Goal: Information Seeking & Learning: Check status

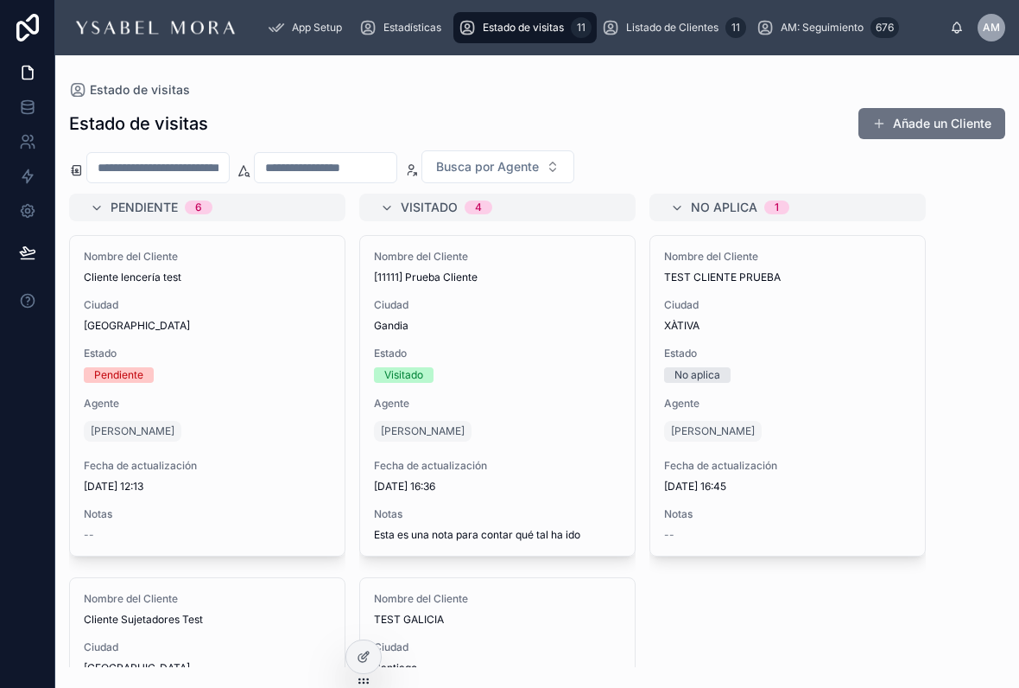
scroll to position [803, 0]
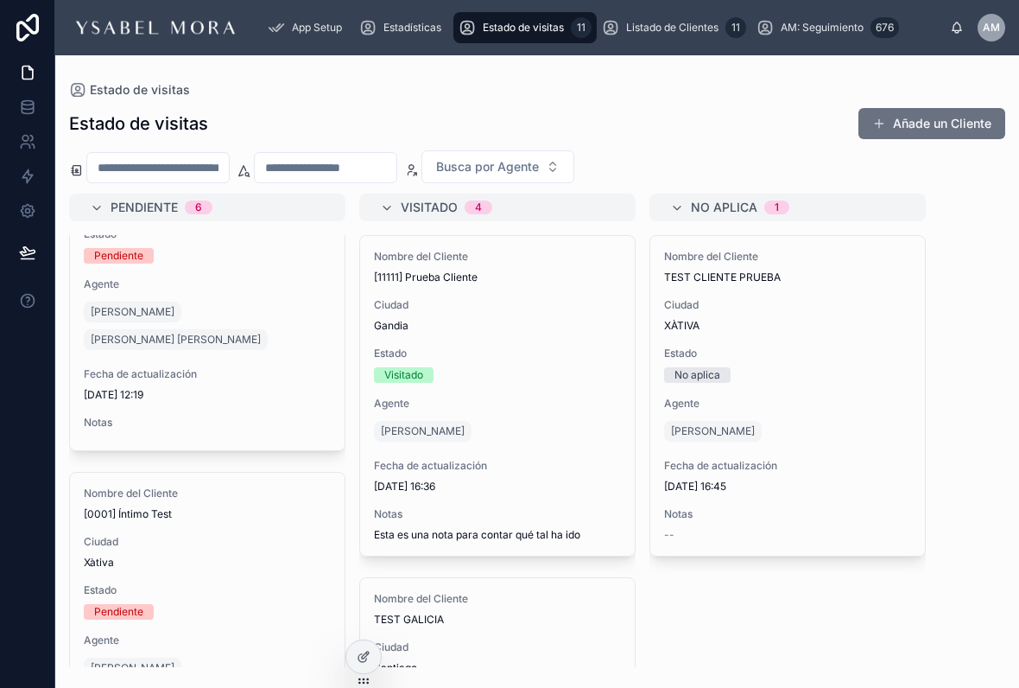
click at [422, 27] on span "Estadísticas" at bounding box center [413, 28] width 58 height 14
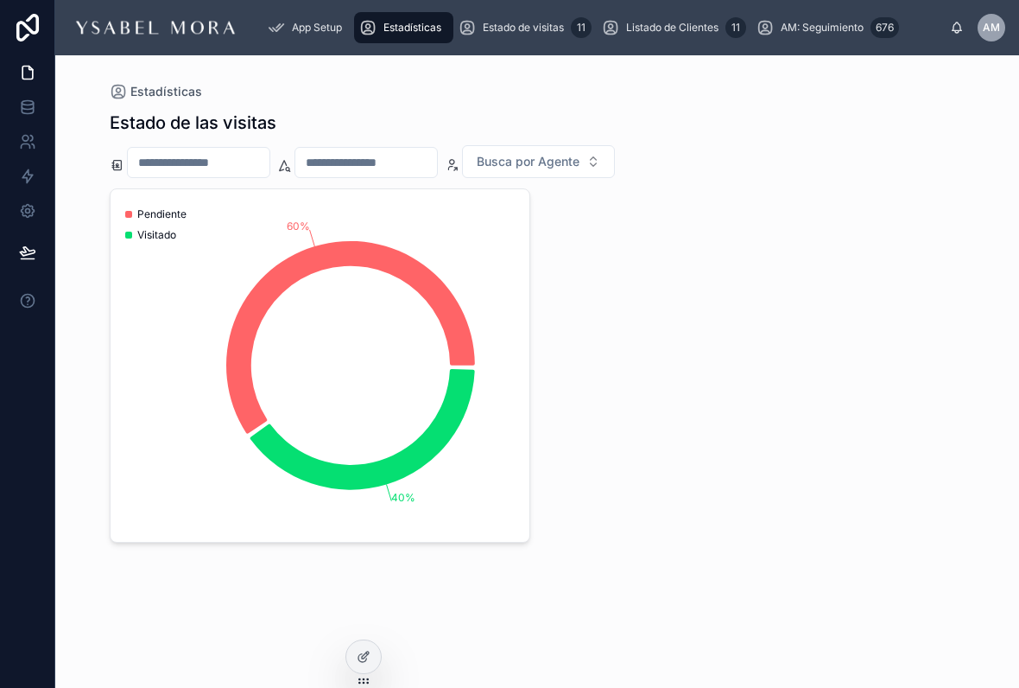
click at [538, 26] on span "Estado de visitas" at bounding box center [523, 28] width 81 height 14
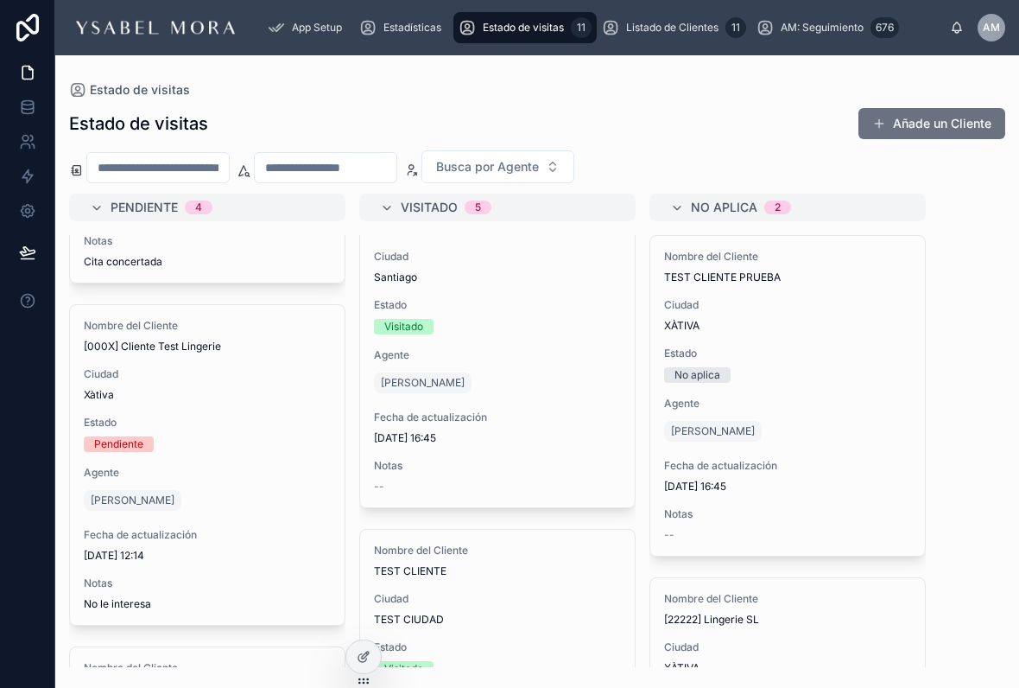
scroll to position [394, 0]
click at [411, 34] on span "Estadísticas" at bounding box center [413, 28] width 58 height 14
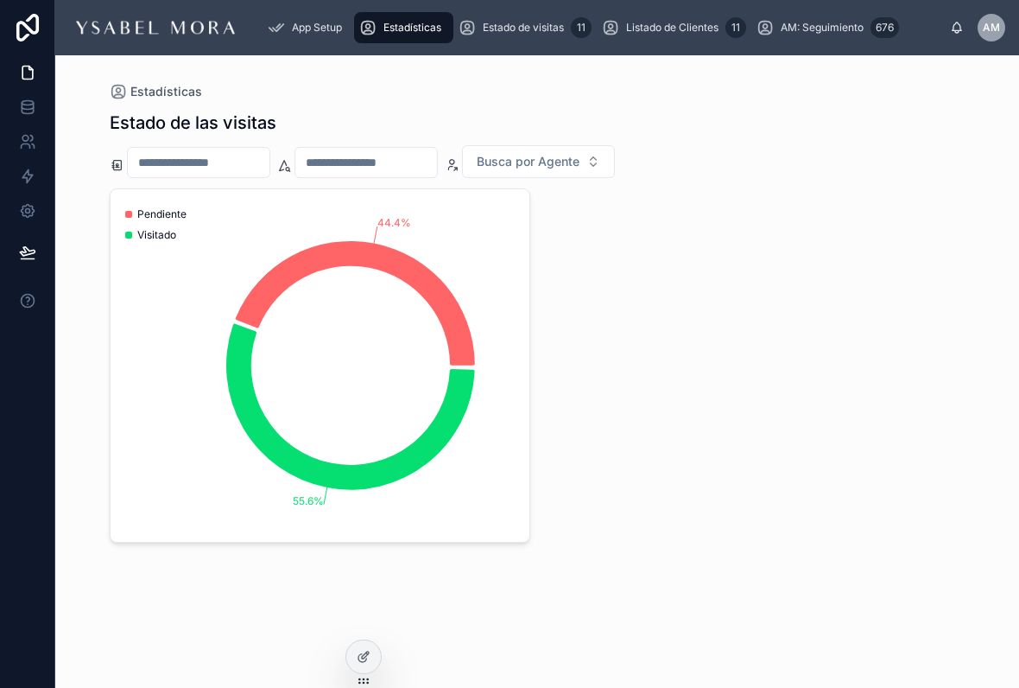
scroll to position [9, 0]
click at [553, 21] on span "Estado de visitas" at bounding box center [523, 28] width 81 height 14
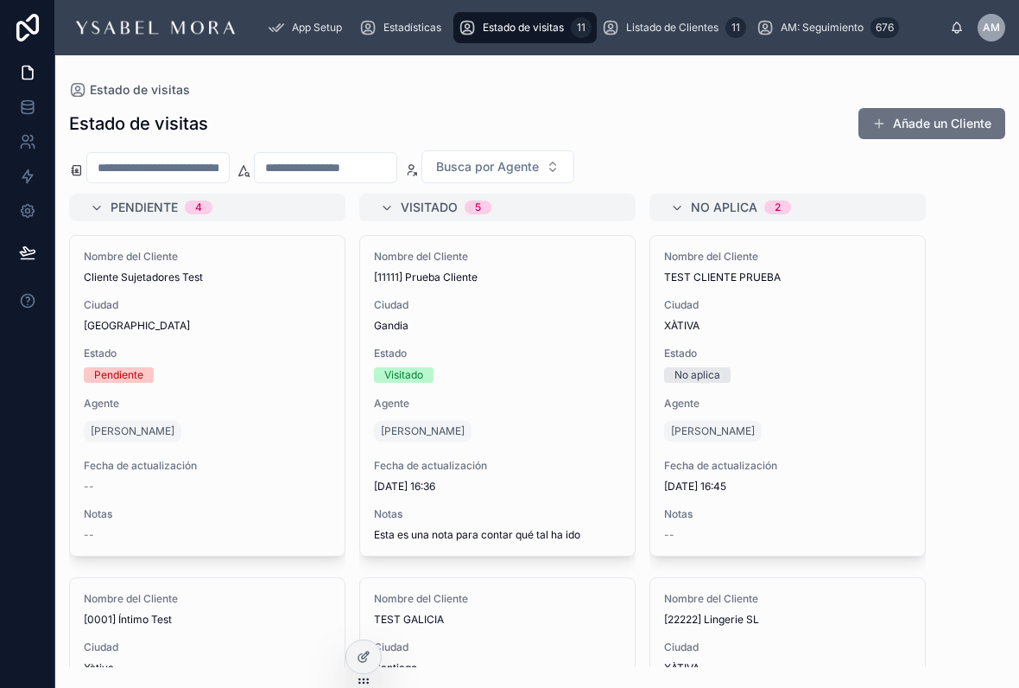
click at [975, 294] on div "Pendiente 4 Nombre del Cliente Cliente Sujetadores Test [GEOGRAPHIC_DATA] Estad…" at bounding box center [537, 429] width 964 height 473
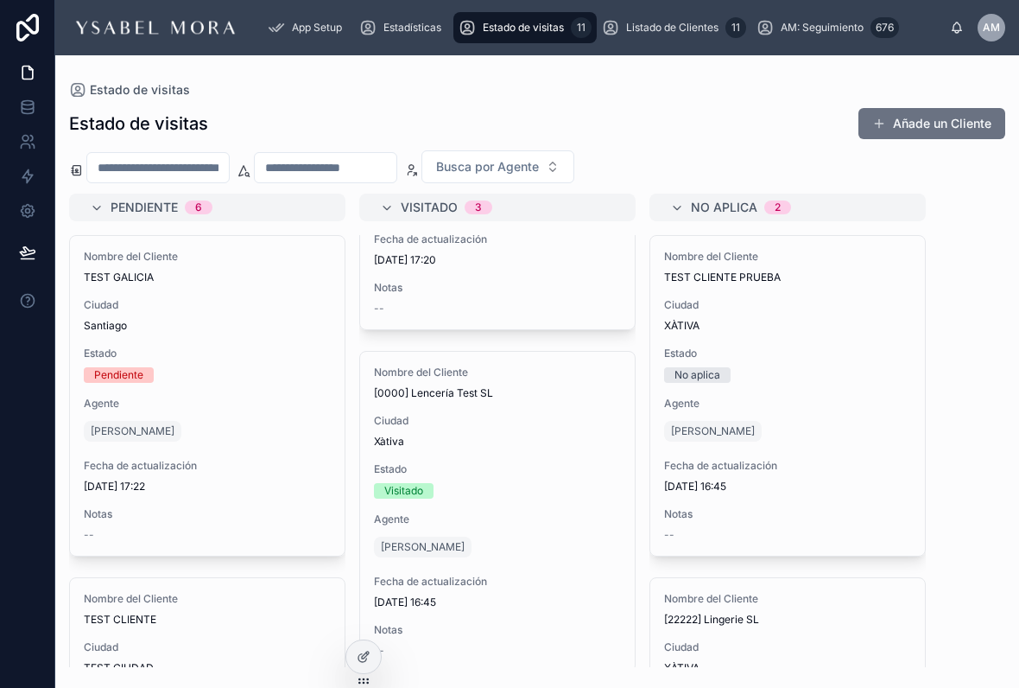
scroll to position [567, 0]
click at [801, 130] on div "Estado de visitas Añade un Cliente" at bounding box center [537, 123] width 936 height 33
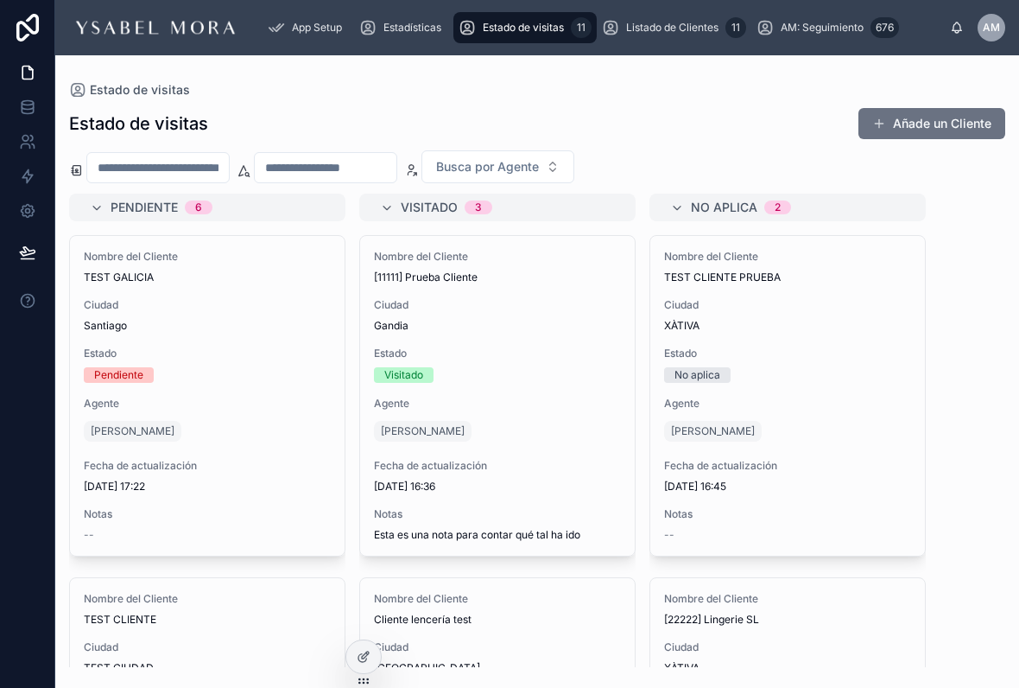
scroll to position [-1, 0]
click at [446, 17] on div "Estadísticas" at bounding box center [403, 28] width 89 height 28
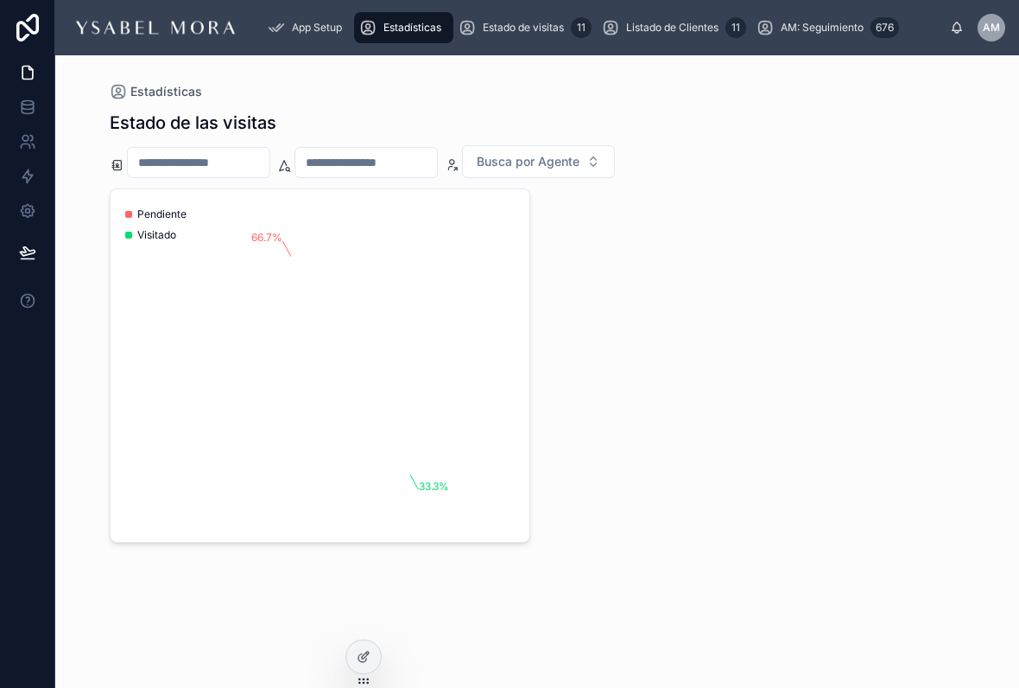
click at [409, 25] on span "Estadísticas" at bounding box center [413, 28] width 58 height 14
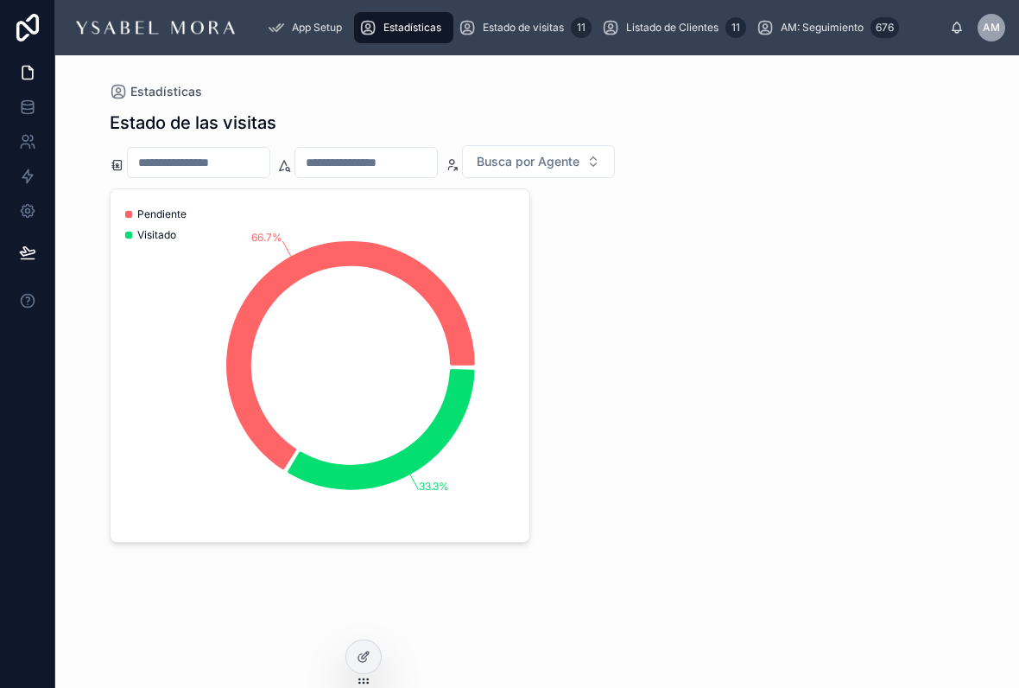
click at [558, 21] on span "Estado de visitas" at bounding box center [523, 28] width 81 height 14
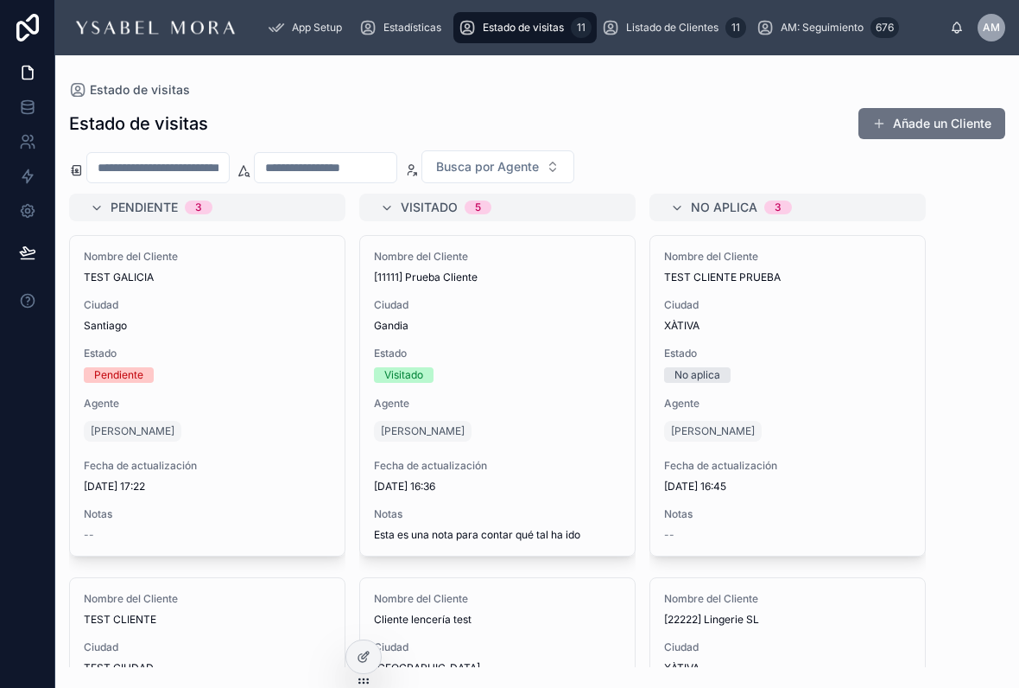
click at [427, 14] on div "Estadísticas" at bounding box center [403, 28] width 89 height 28
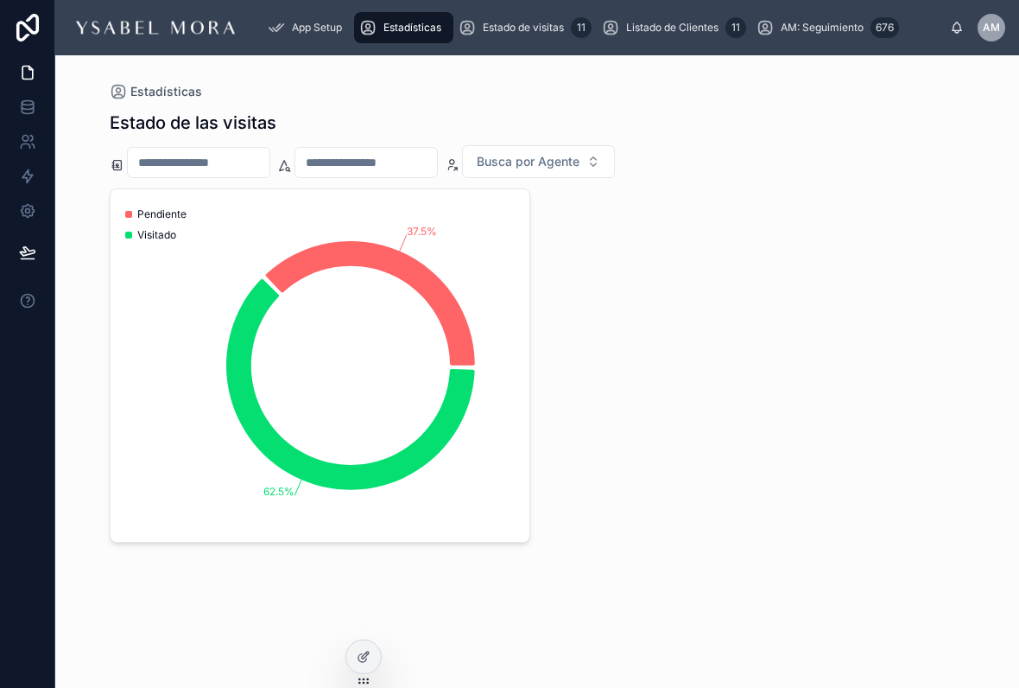
click at [533, 55] on div "Estadísticas Estado de las visitas Busca por Agente 37.5% 62.5% Pendiente Visit…" at bounding box center [538, 326] width 884 height 542
click at [555, 21] on span "Estado de visitas" at bounding box center [523, 28] width 81 height 14
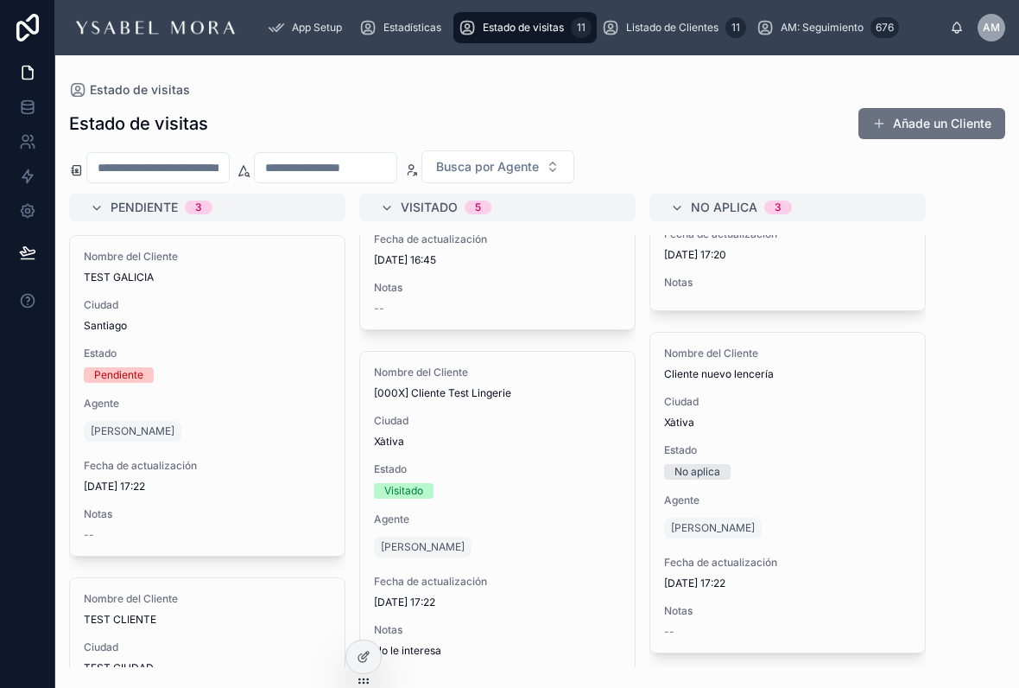
scroll to position [1251, 0]
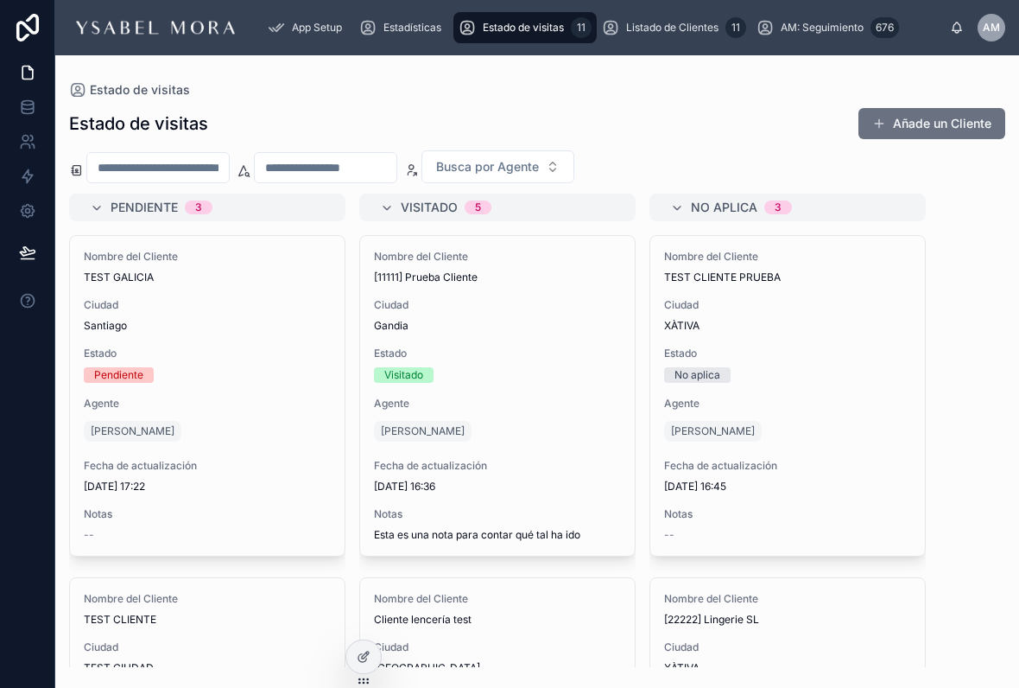
click at [702, 12] on link "Listado de Clientes 11" at bounding box center [674, 27] width 155 height 31
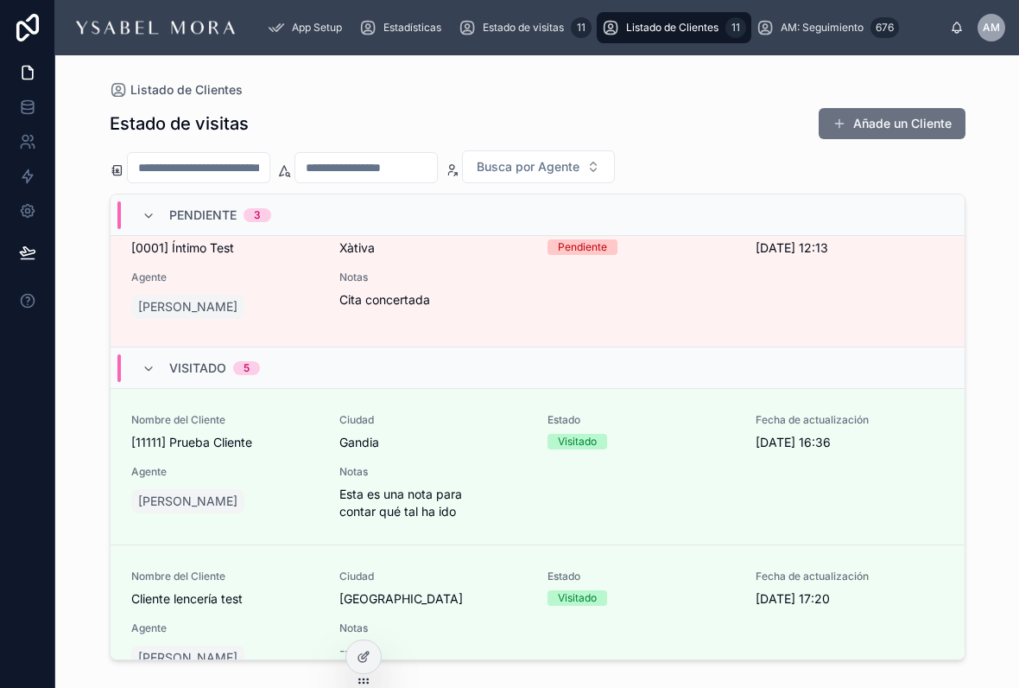
click at [149, 367] on icon at bounding box center [149, 369] width 14 height 14
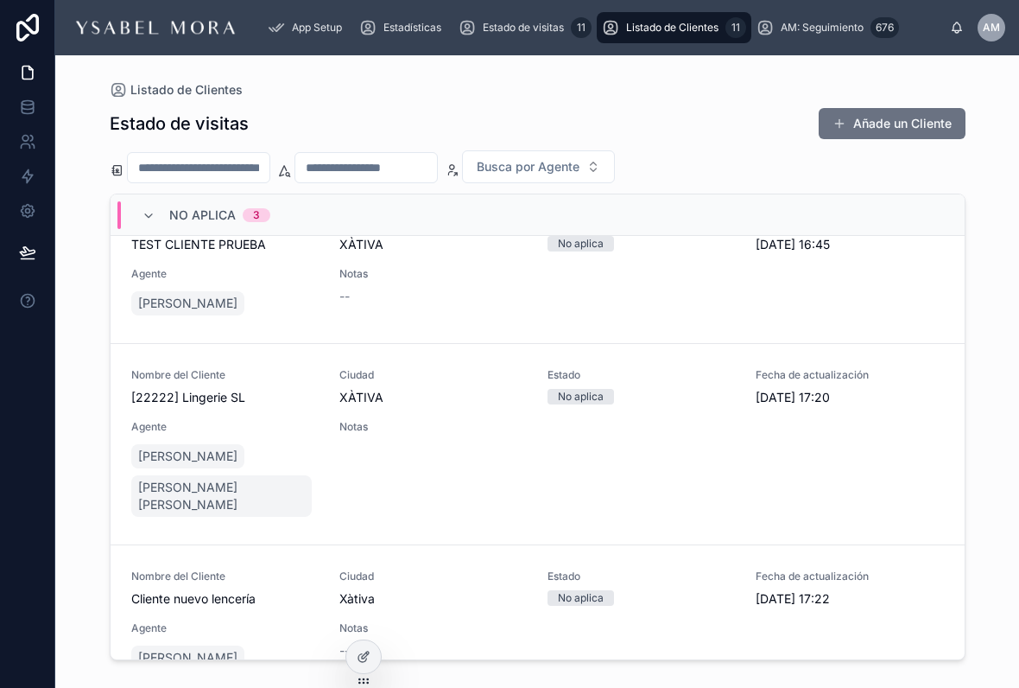
click at [449, 595] on div "Nombre del Cliente Cliente nuevo lencería Ciudad Xàtiva Estado No aplica Fecha …" at bounding box center [537, 621] width 813 height 104
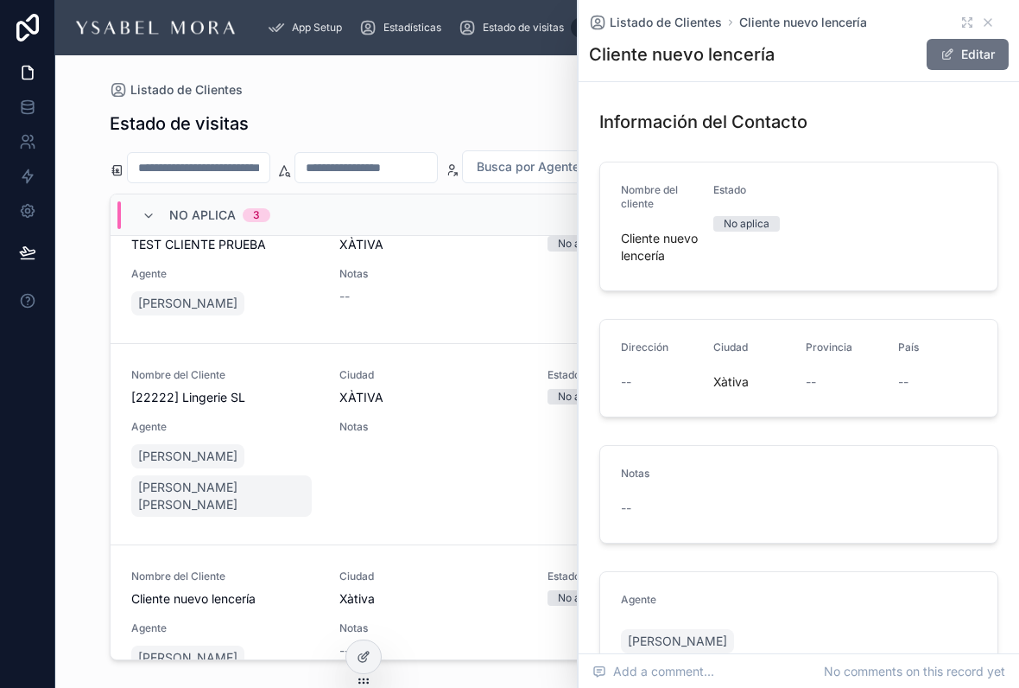
click at [967, 56] on button "Editar" at bounding box center [968, 54] width 82 height 31
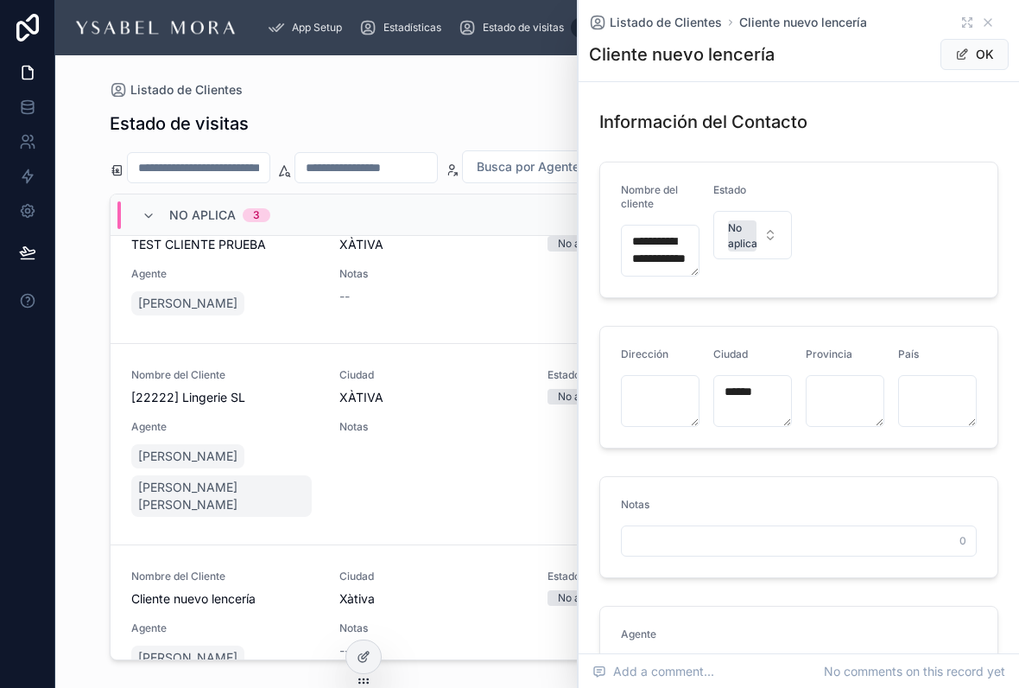
click at [759, 251] on button "No aplica" at bounding box center [753, 235] width 79 height 48
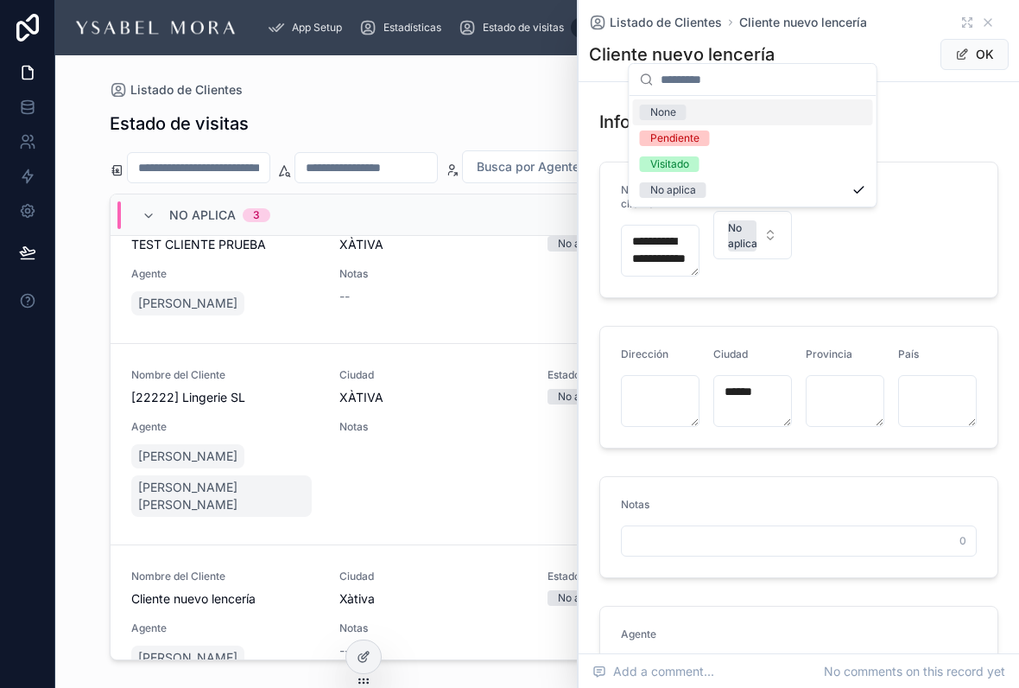
click at [738, 130] on div "Pendiente" at bounding box center [753, 138] width 240 height 26
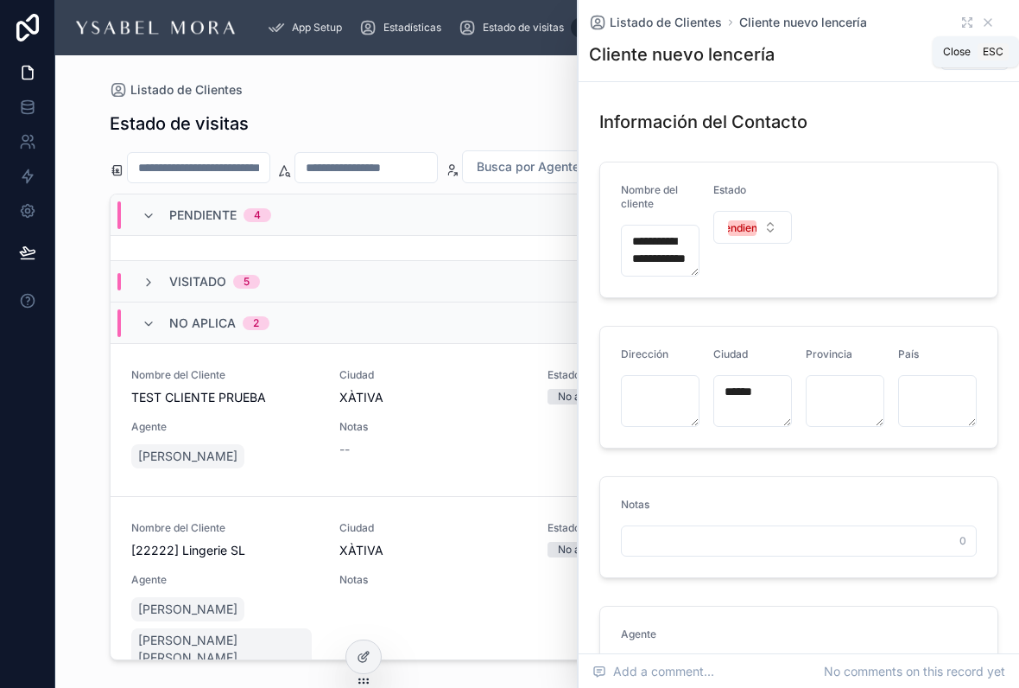
click at [993, 21] on icon at bounding box center [988, 23] width 14 height 14
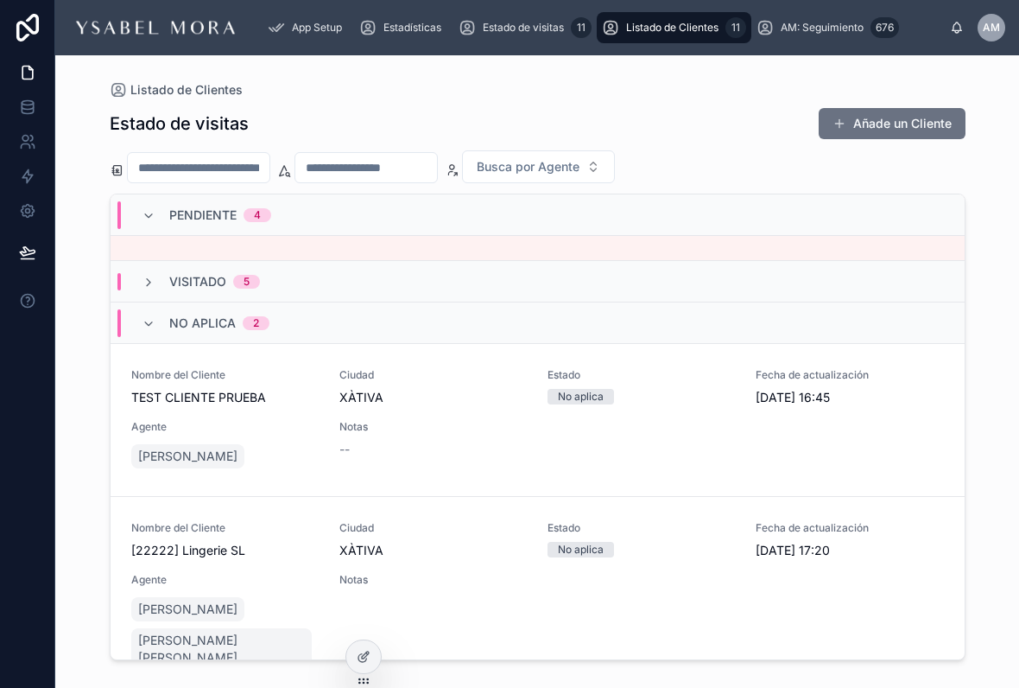
click at [532, 90] on div "Listado de Clientes" at bounding box center [538, 90] width 856 height 14
click at [532, 41] on div "Estado de visitas 11" at bounding box center [525, 28] width 133 height 28
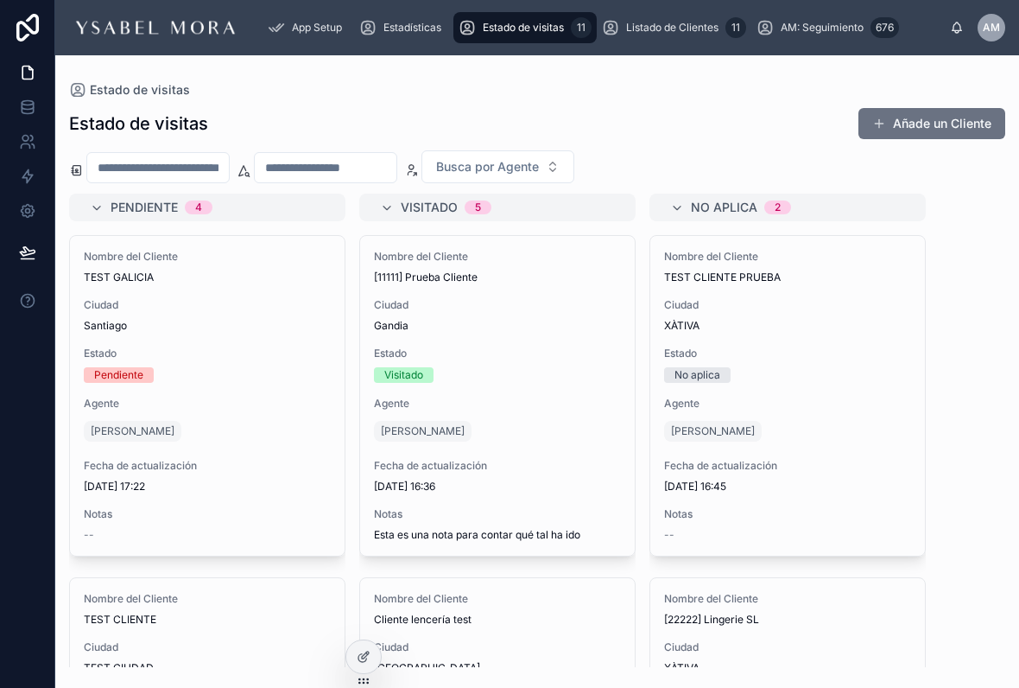
click at [420, 13] on link "Estadísticas" at bounding box center [403, 27] width 99 height 31
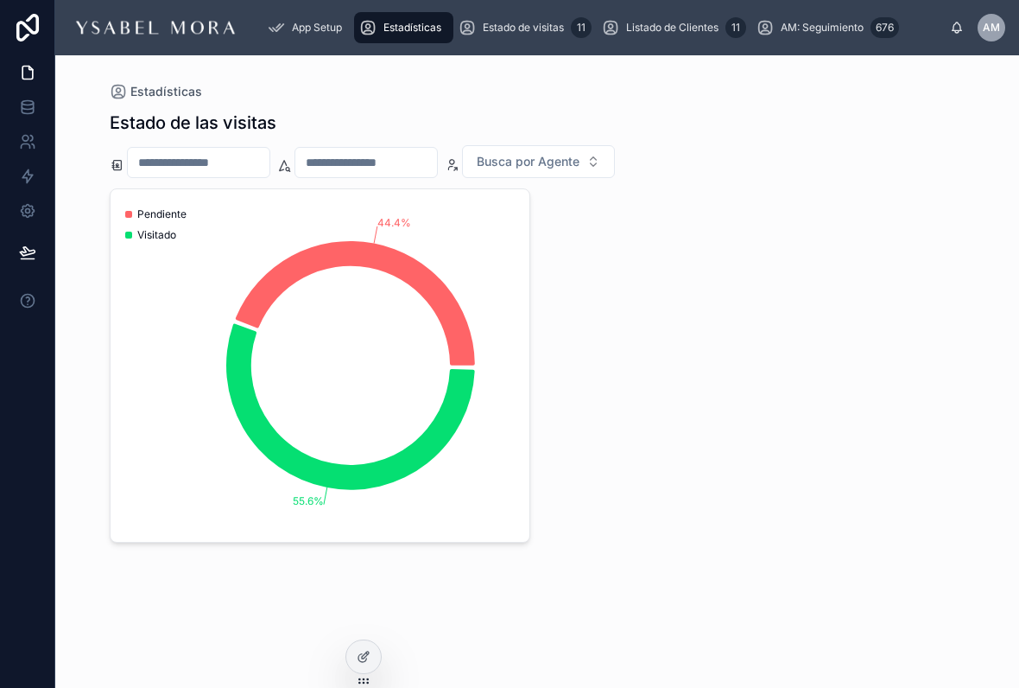
click at [526, 23] on span "Estado de visitas" at bounding box center [523, 28] width 81 height 14
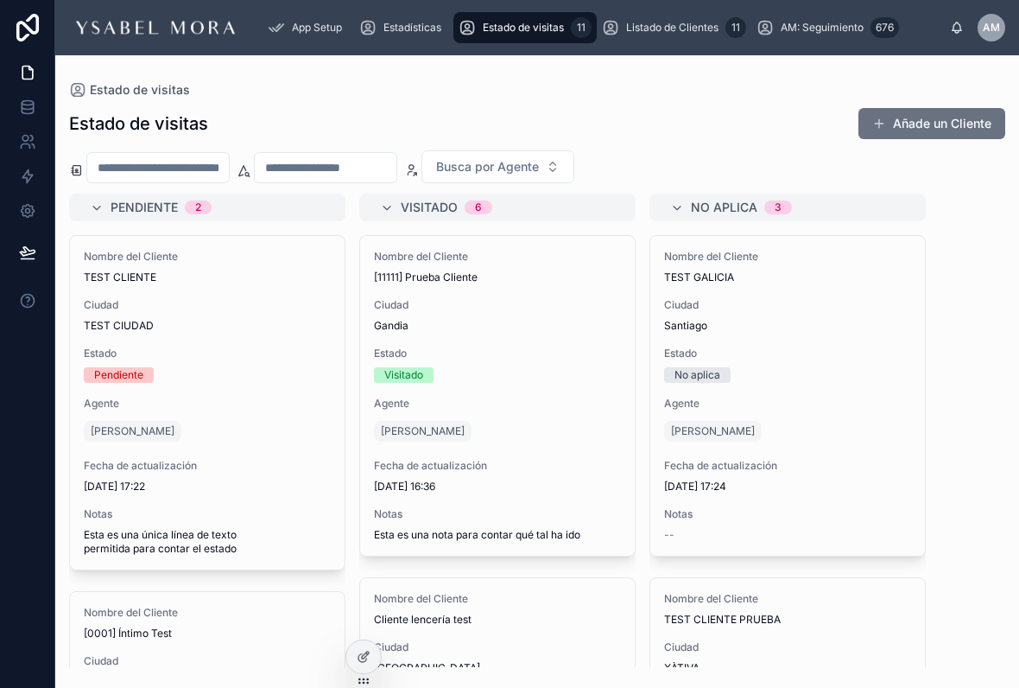
click at [419, 22] on span "Estadísticas" at bounding box center [413, 28] width 58 height 14
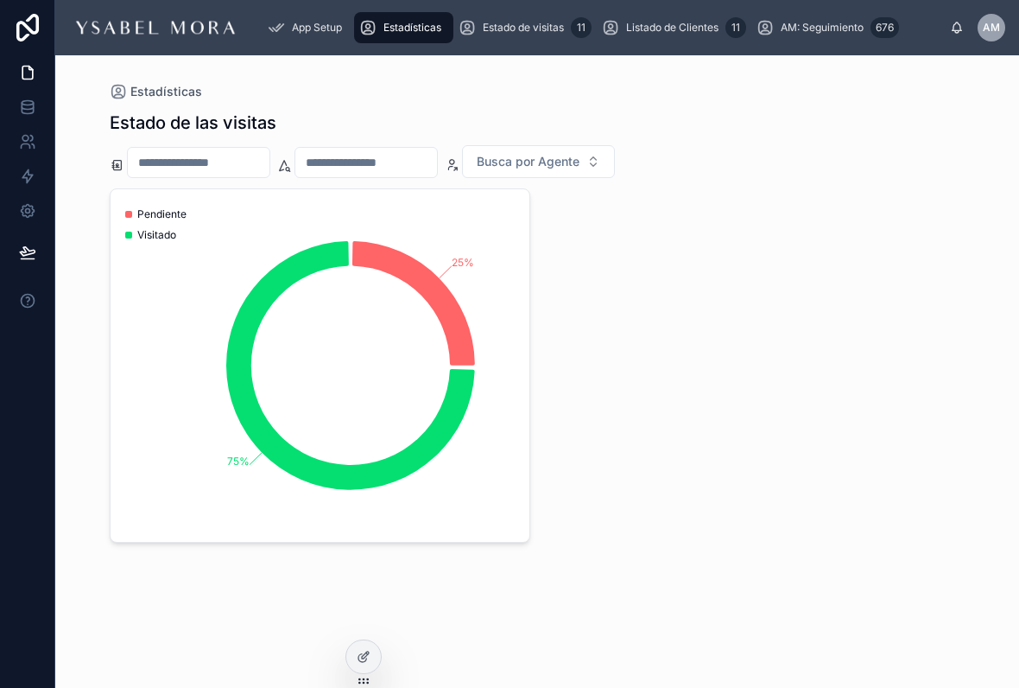
click at [428, 23] on span "Estadísticas" at bounding box center [413, 28] width 58 height 14
click at [384, 168] on input "text" at bounding box center [366, 162] width 142 height 24
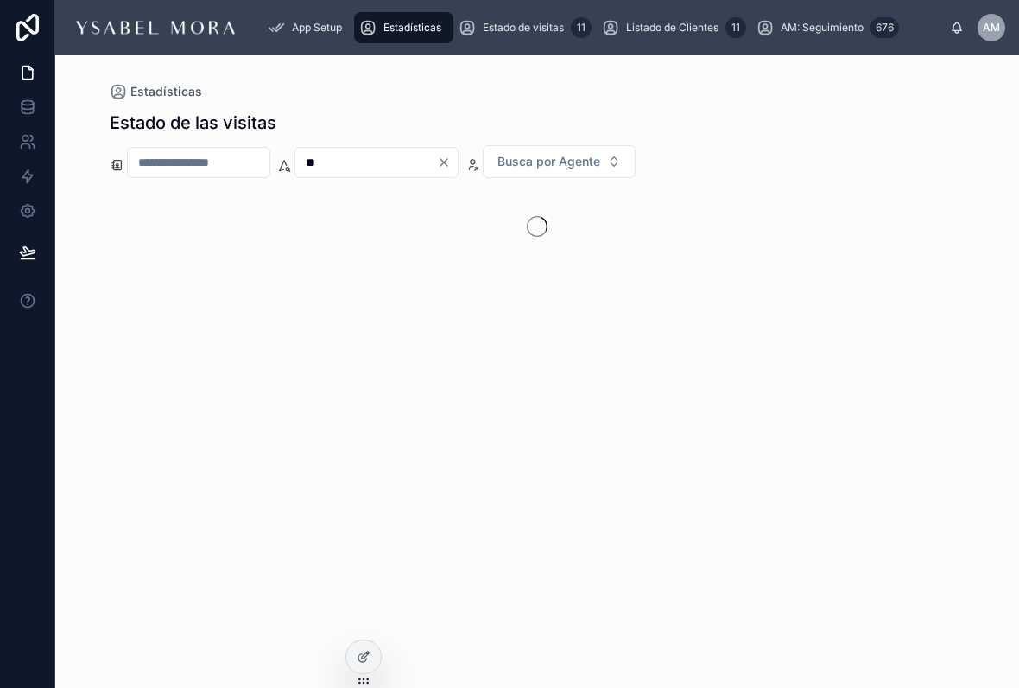
type input "*"
click at [745, 241] on div at bounding box center [538, 365] width 856 height 354
click at [403, 145] on div "****** Busca por Agente" at bounding box center [538, 161] width 856 height 33
click at [436, 160] on input "******" at bounding box center [366, 162] width 142 height 24
type input "******"
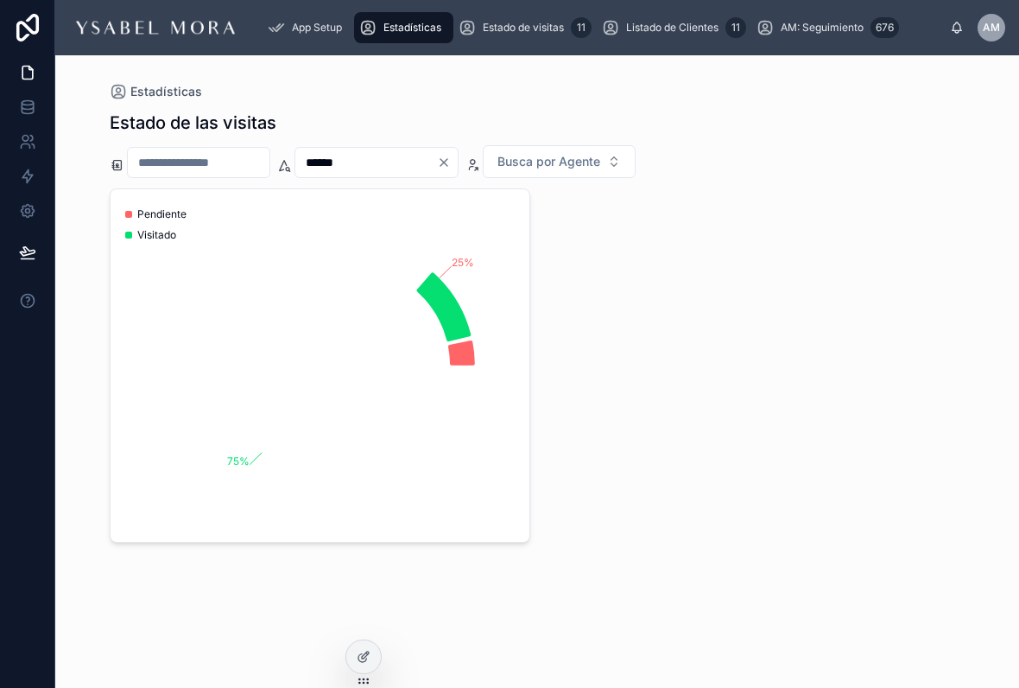
click at [704, 238] on div "25% 75% Pendiente Visitado" at bounding box center [538, 365] width 856 height 354
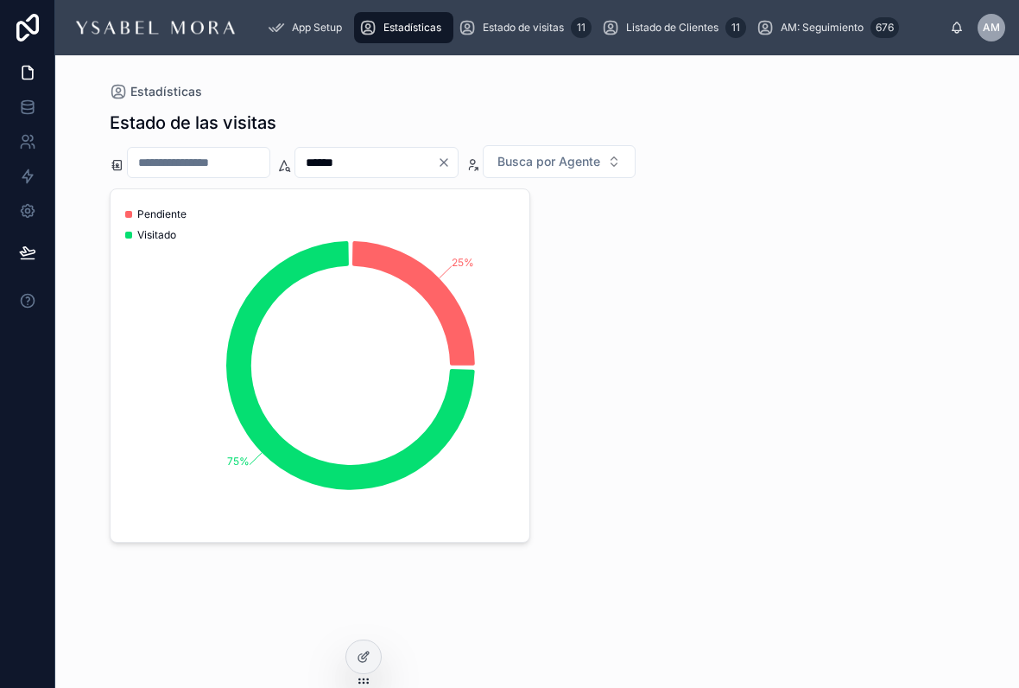
click at [451, 157] on icon "Clear" at bounding box center [444, 162] width 14 height 14
click at [437, 162] on input "text" at bounding box center [366, 162] width 142 height 24
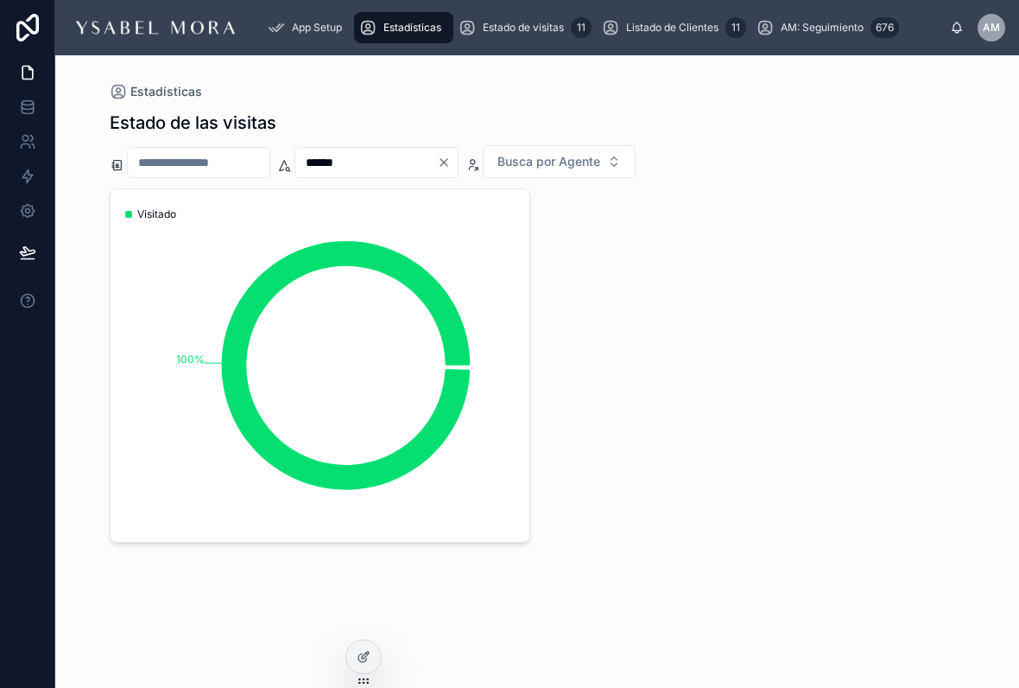
type input "******"
click at [768, 228] on div "100% Visitado" at bounding box center [538, 365] width 856 height 354
click at [451, 162] on icon "Clear" at bounding box center [444, 162] width 14 height 14
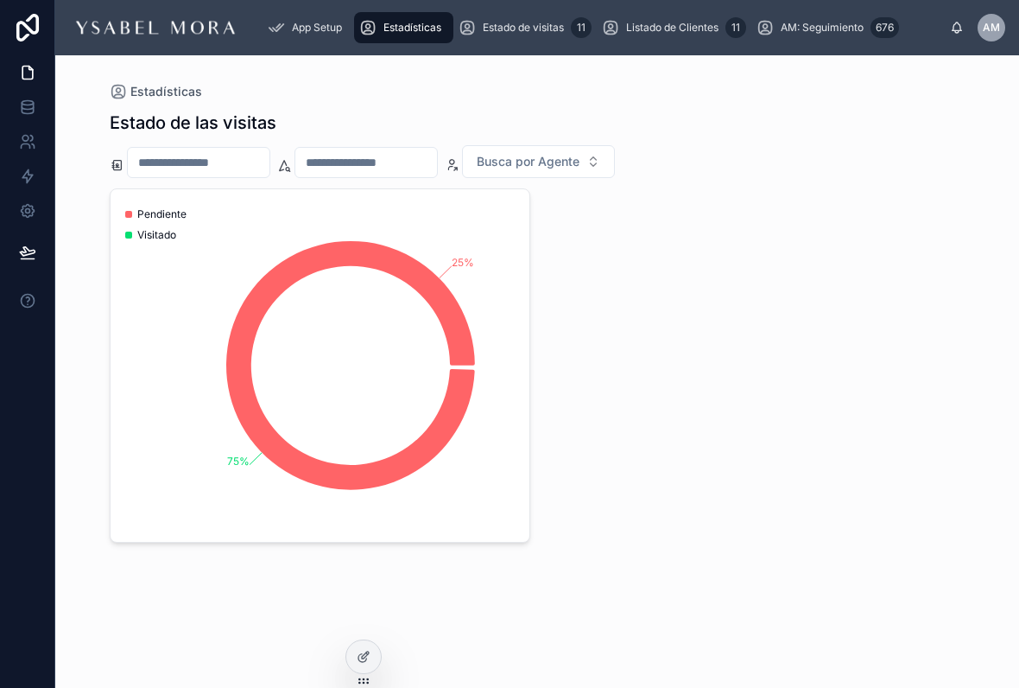
click at [580, 164] on span "Busca por Agente" at bounding box center [528, 161] width 103 height 17
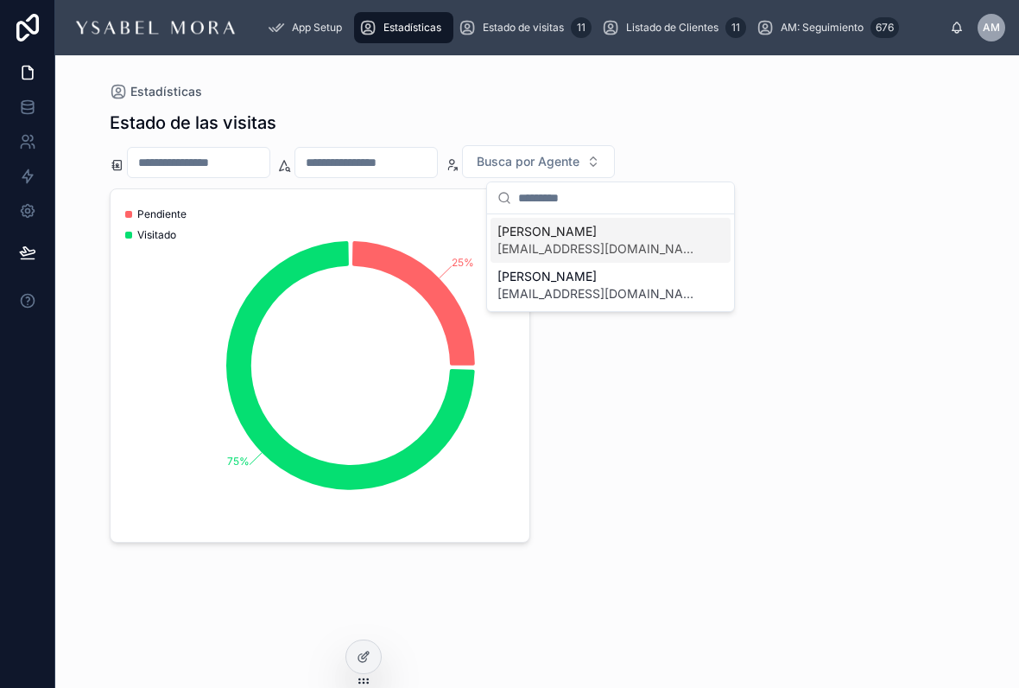
click at [620, 232] on span "[PERSON_NAME]" at bounding box center [601, 231] width 206 height 17
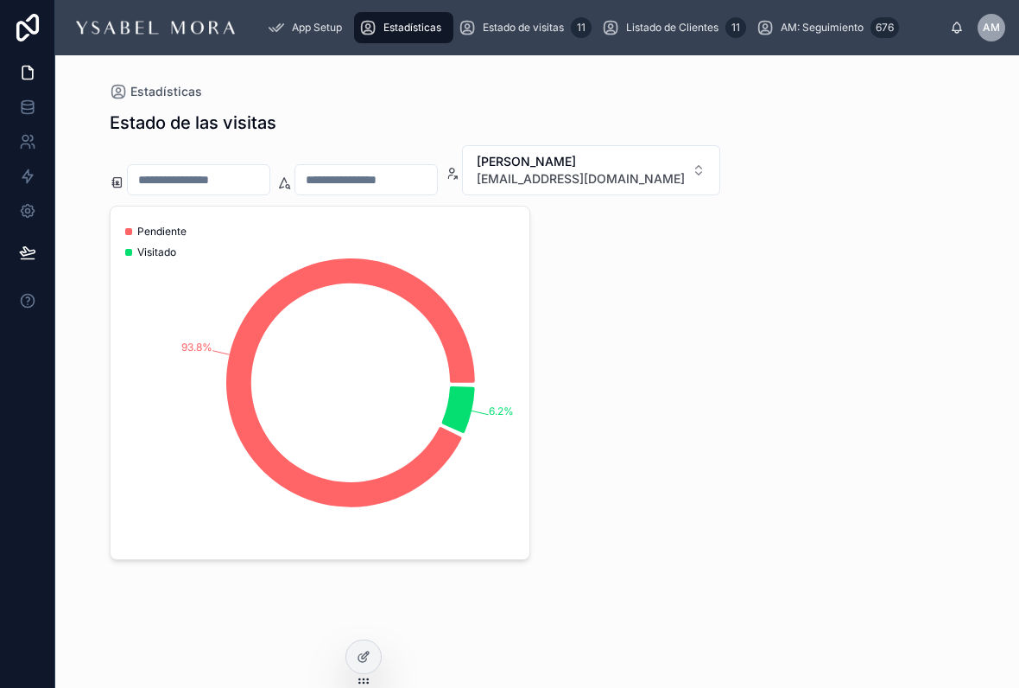
click at [659, 169] on span "[PERSON_NAME]" at bounding box center [581, 161] width 208 height 17
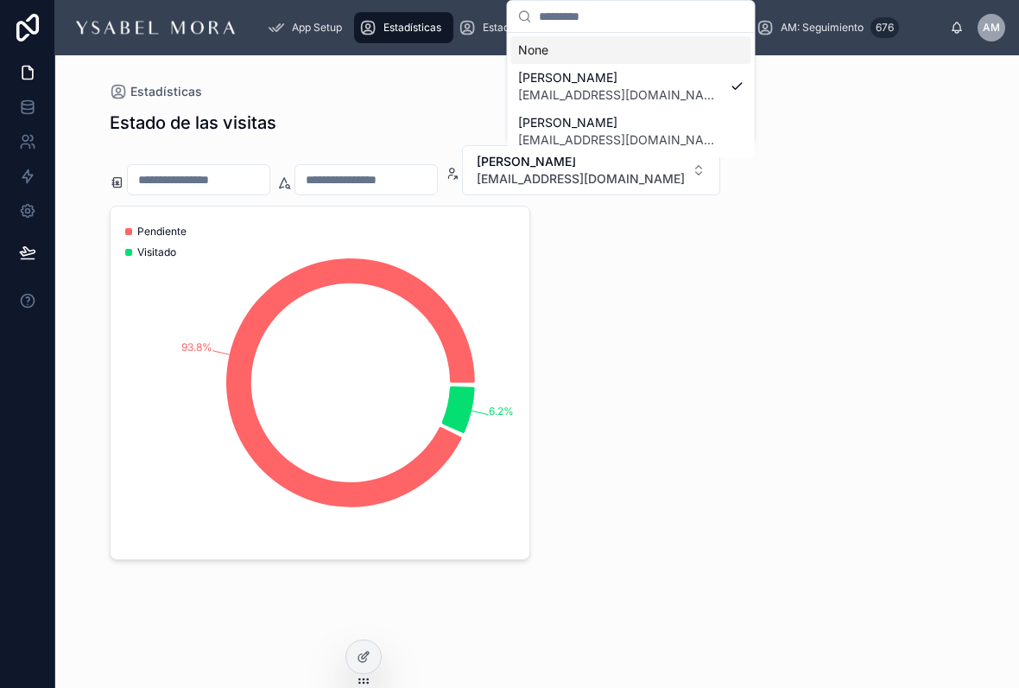
click at [649, 132] on div "[PERSON_NAME] [EMAIL_ADDRESS][DOMAIN_NAME]" at bounding box center [631, 131] width 240 height 45
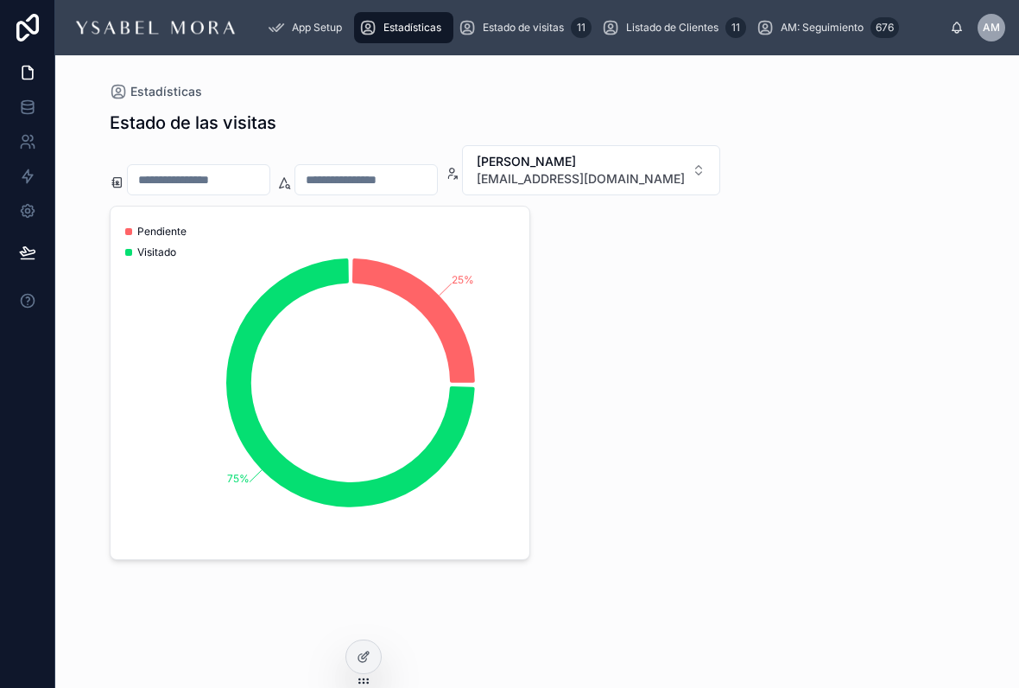
click at [628, 162] on span "[PERSON_NAME]" at bounding box center [581, 161] width 208 height 17
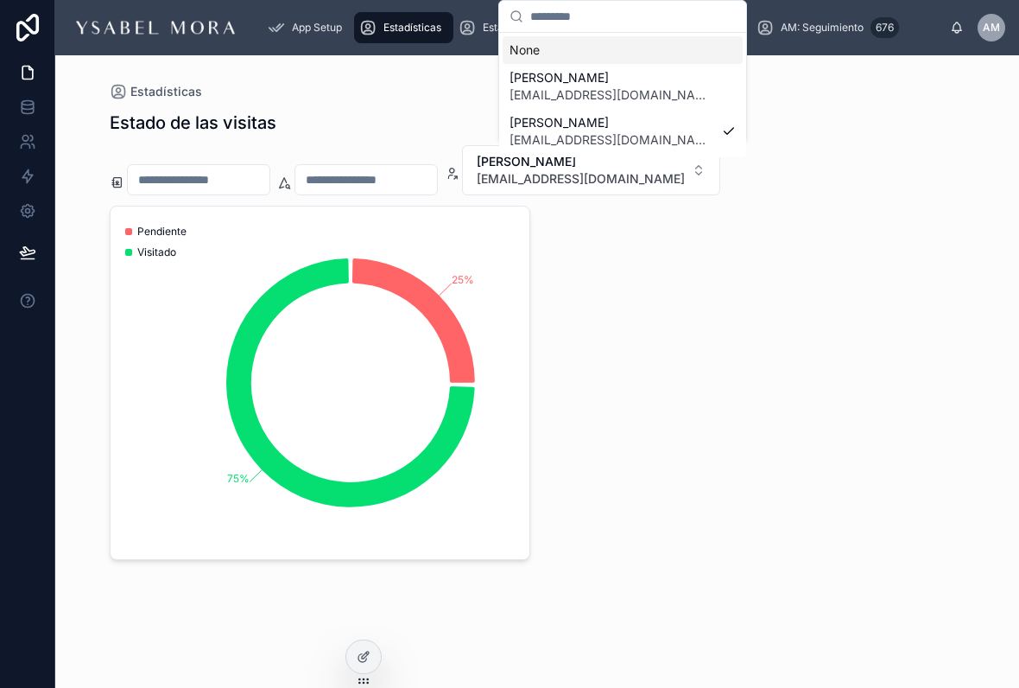
click at [726, 130] on div "[PERSON_NAME] [EMAIL_ADDRESS][DOMAIN_NAME]" at bounding box center [623, 131] width 240 height 45
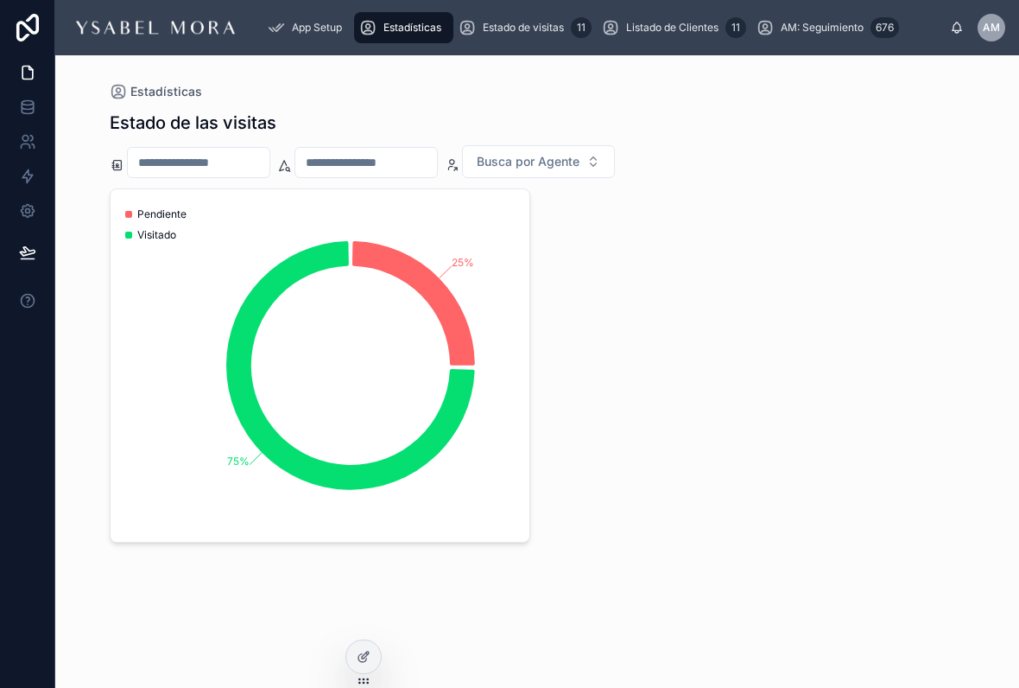
click at [823, 213] on div "25% 75% Pendiente Visitado" at bounding box center [538, 365] width 856 height 354
click at [424, 159] on input "text" at bounding box center [366, 162] width 142 height 24
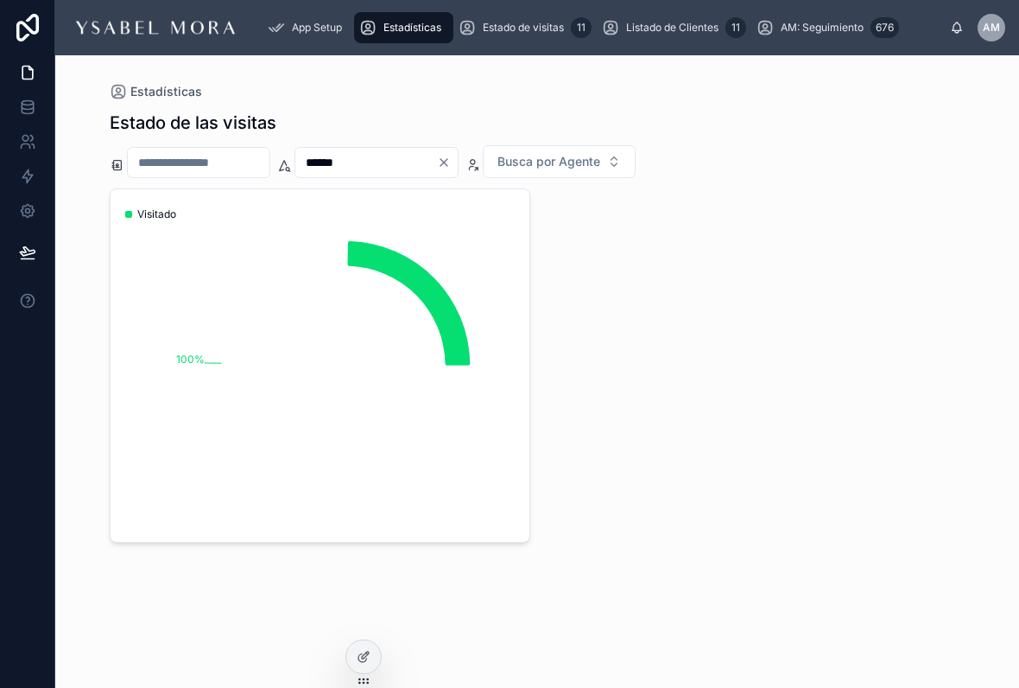
type input "******"
click at [451, 168] on icon "Clear" at bounding box center [444, 162] width 14 height 14
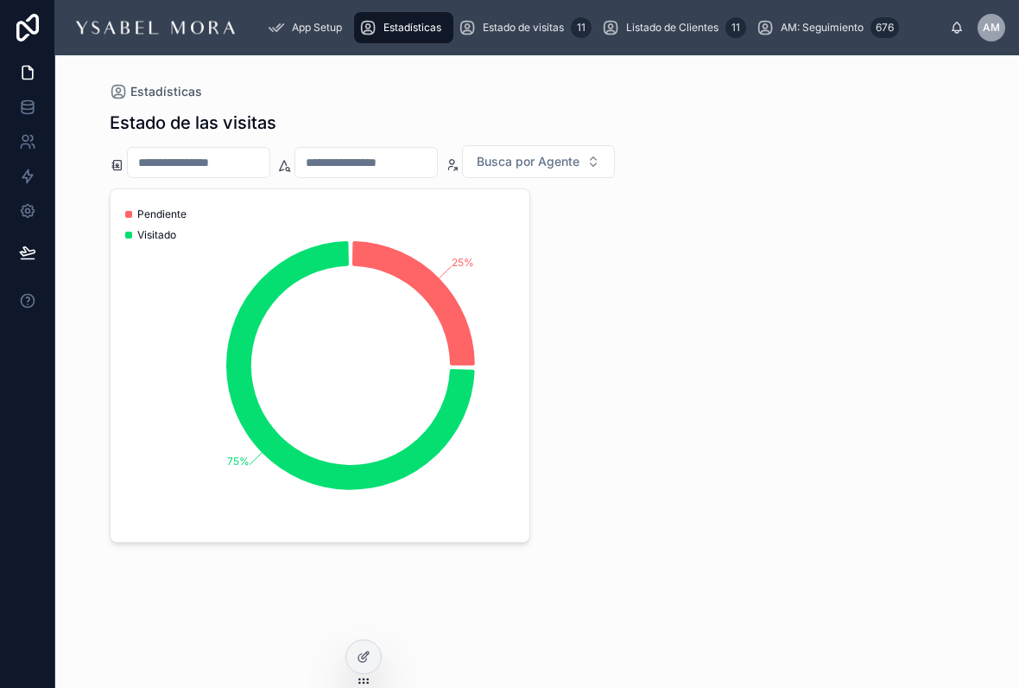
click at [397, 151] on input "text" at bounding box center [366, 162] width 142 height 24
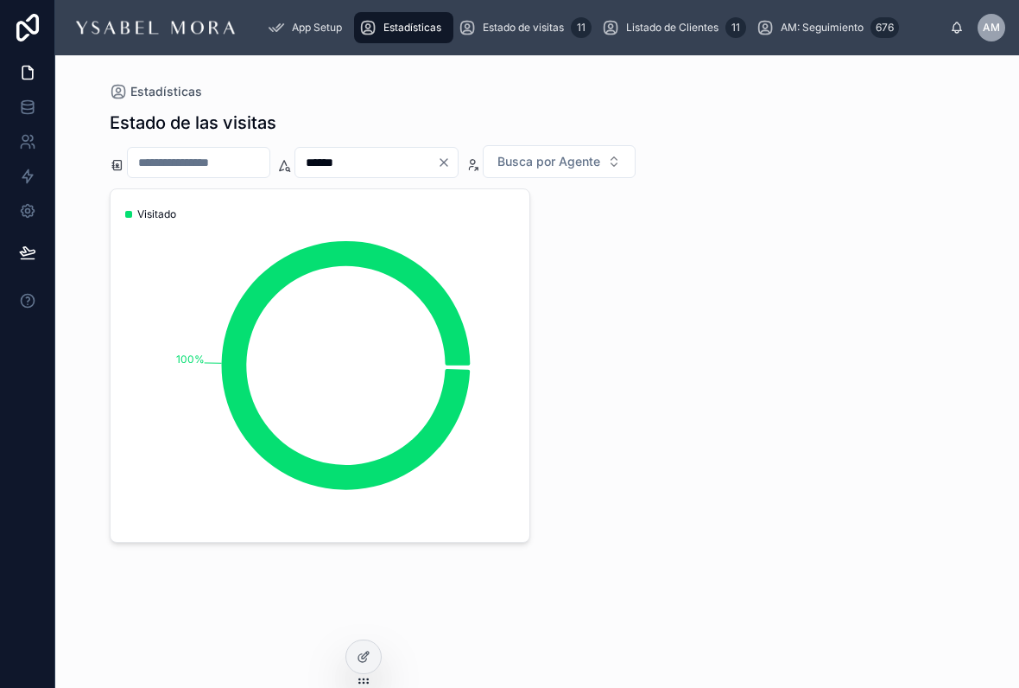
type input "******"
click at [604, 240] on div "100% Visitado" at bounding box center [538, 365] width 856 height 354
click at [754, 263] on div "100% Visitado" at bounding box center [538, 365] width 856 height 354
click at [451, 163] on icon "Clear" at bounding box center [444, 162] width 14 height 14
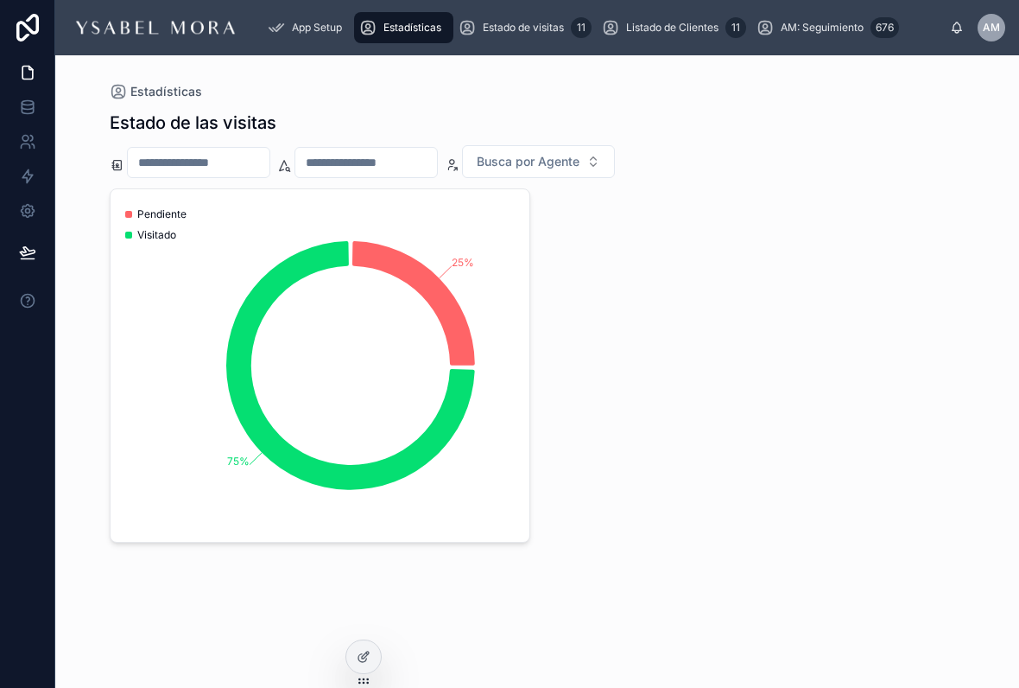
click at [417, 155] on input "text" at bounding box center [366, 162] width 142 height 24
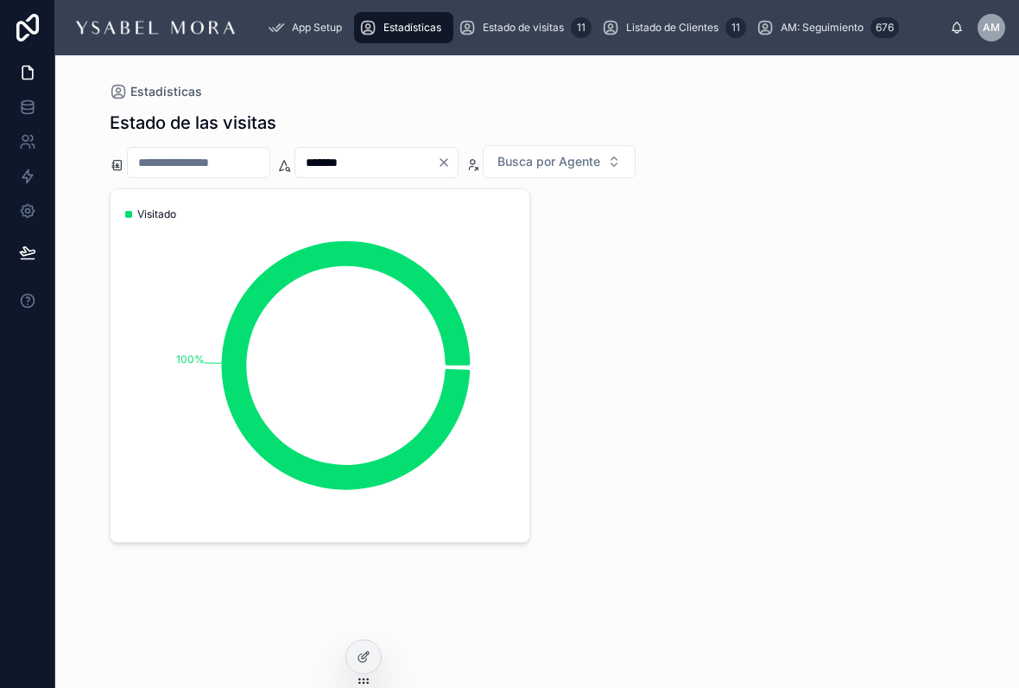
type input "******"
click at [949, 238] on div "100% Visitado" at bounding box center [538, 365] width 856 height 354
click at [451, 155] on icon "Clear" at bounding box center [444, 162] width 14 height 14
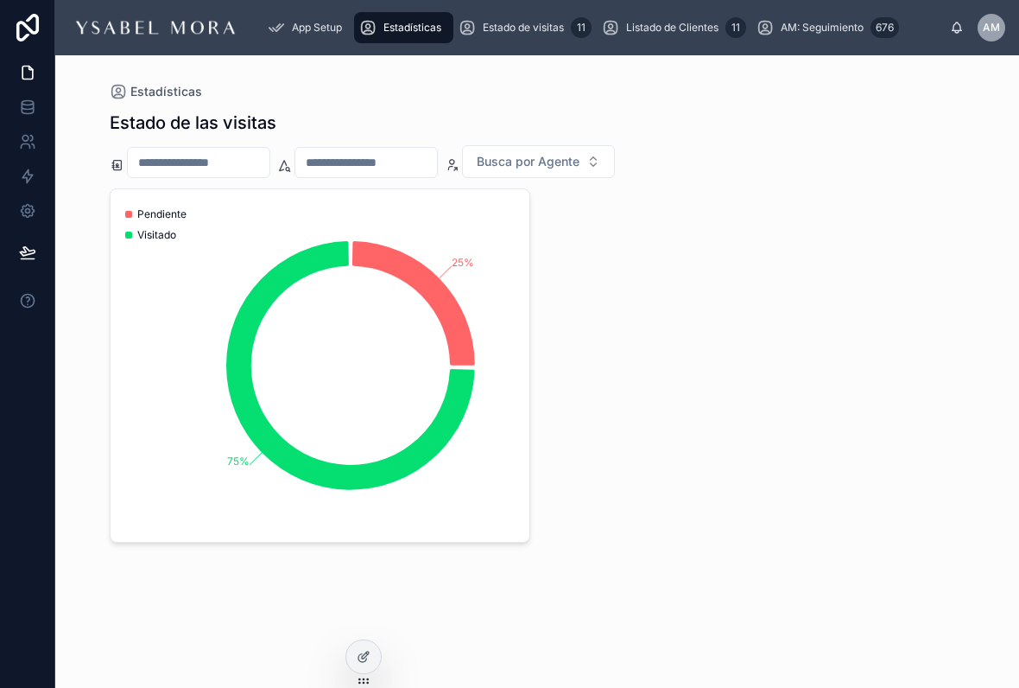
click at [580, 153] on span "Busca por Agente" at bounding box center [528, 161] width 103 height 17
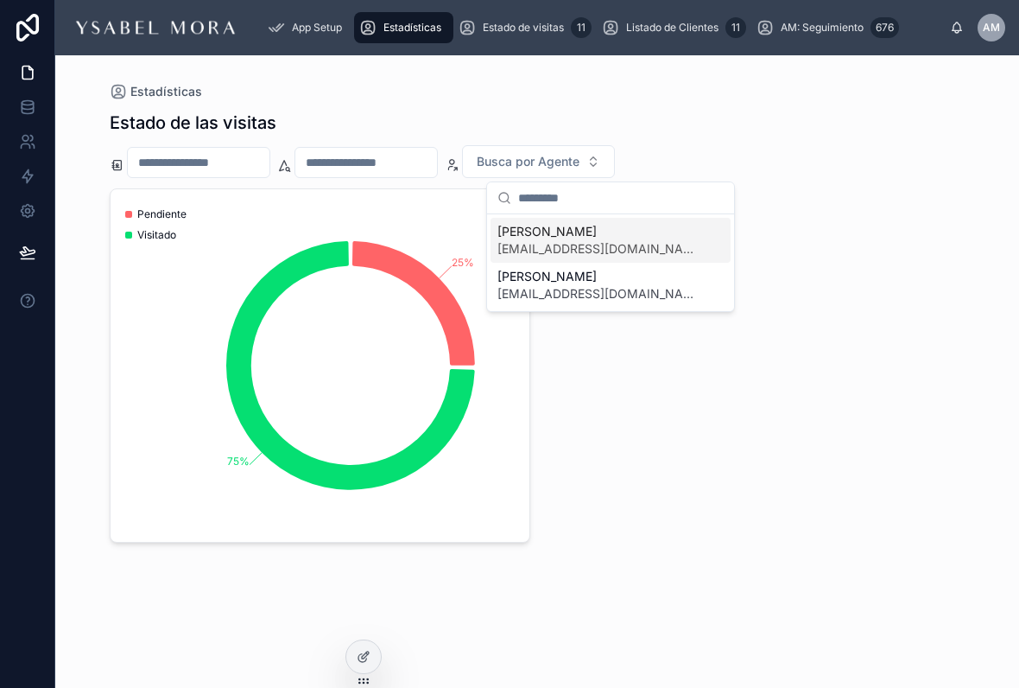
click at [642, 233] on div "[PERSON_NAME] [EMAIL_ADDRESS][DOMAIN_NAME]" at bounding box center [611, 240] width 240 height 45
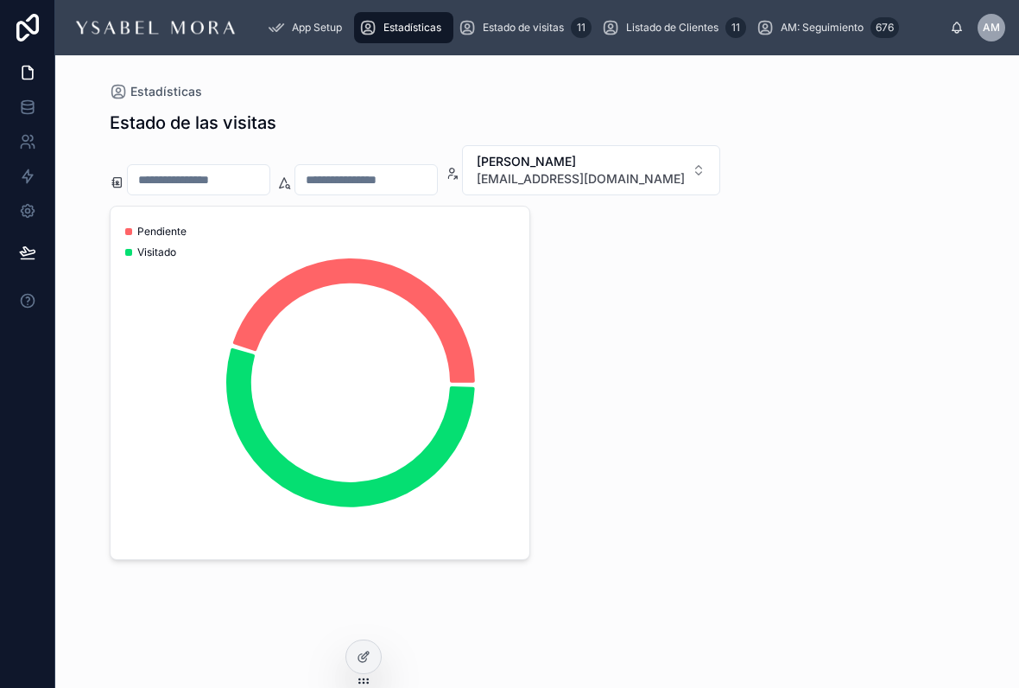
click at [861, 231] on div "Pendiente Visitado" at bounding box center [538, 383] width 856 height 354
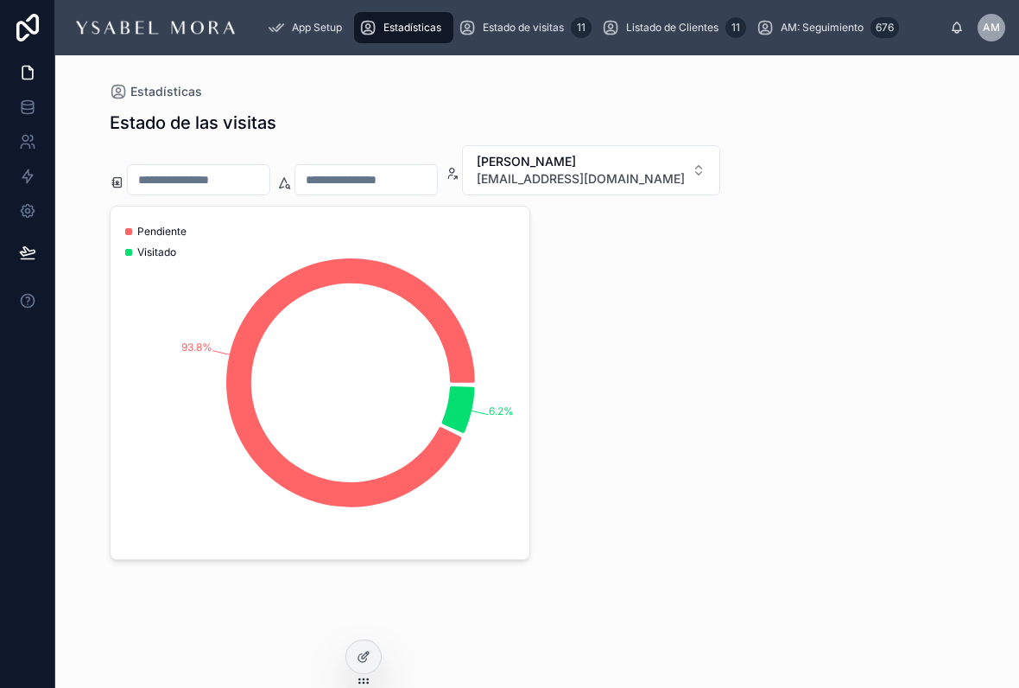
click at [694, 174] on button "[PERSON_NAME] [EMAIL_ADDRESS][DOMAIN_NAME]" at bounding box center [591, 170] width 258 height 50
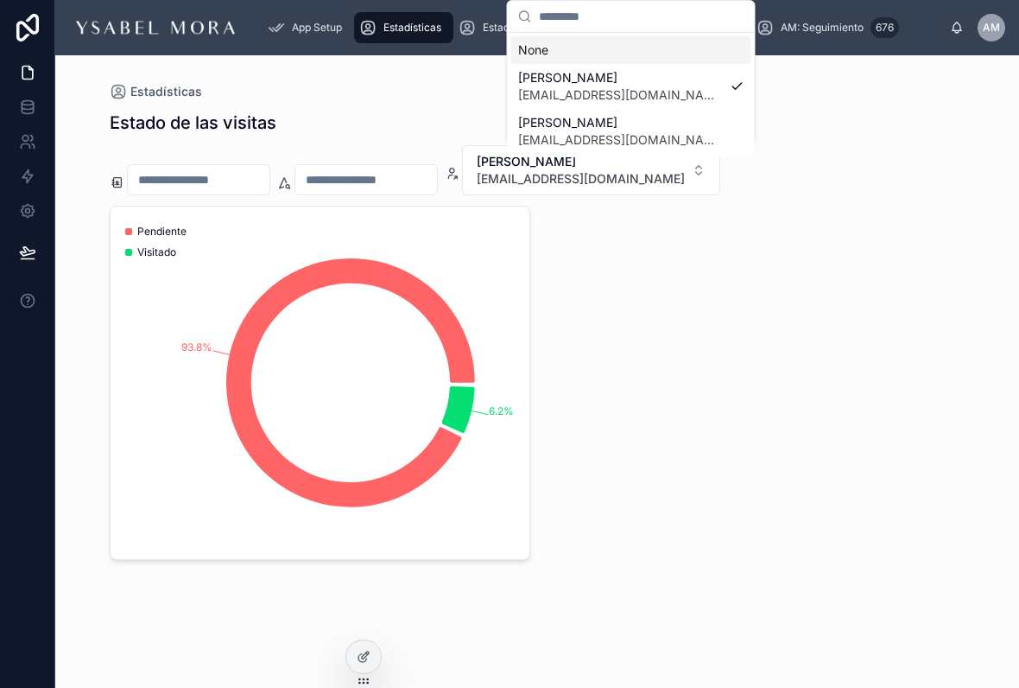
click at [743, 73] on div "[PERSON_NAME] [EMAIL_ADDRESS][DOMAIN_NAME]" at bounding box center [631, 86] width 240 height 45
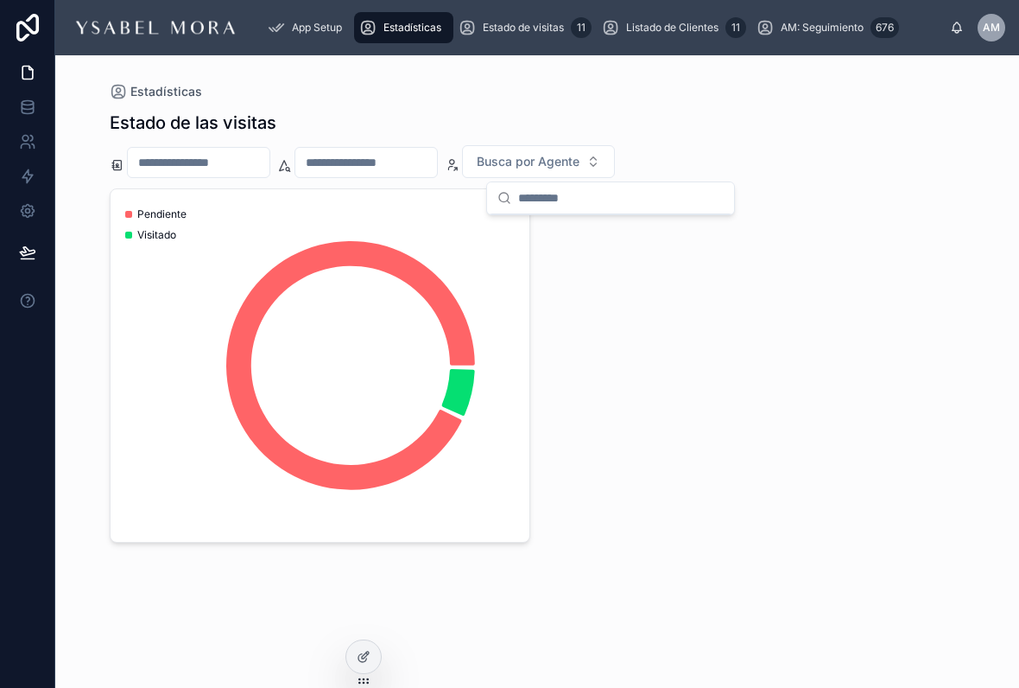
click at [734, 85] on div "Estadísticas" at bounding box center [538, 91] width 856 height 17
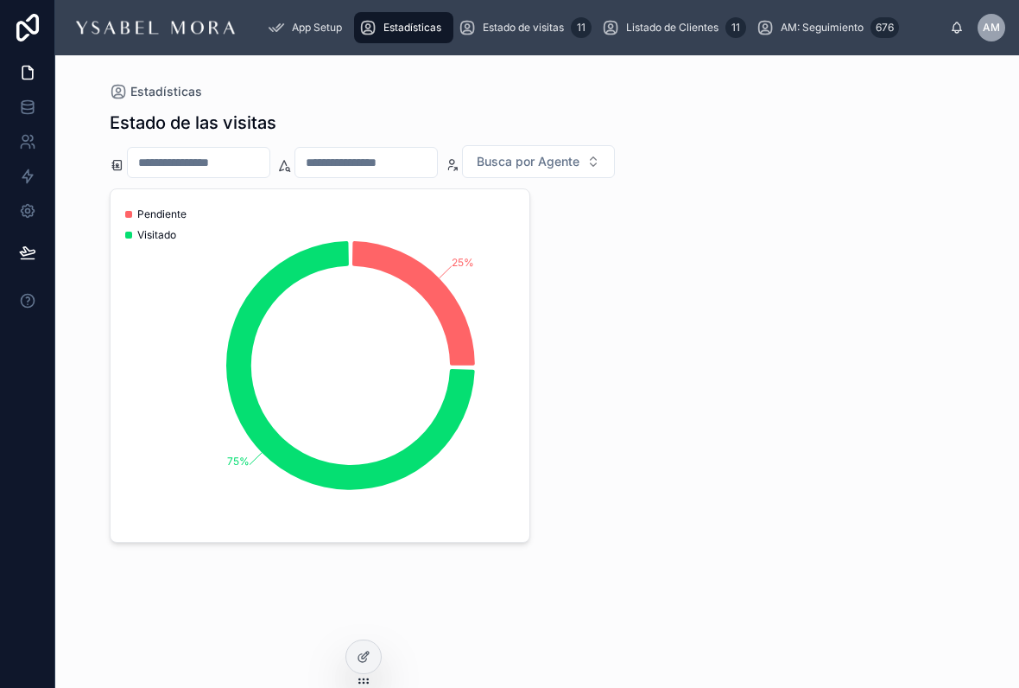
click at [418, 155] on input "text" at bounding box center [366, 162] width 142 height 24
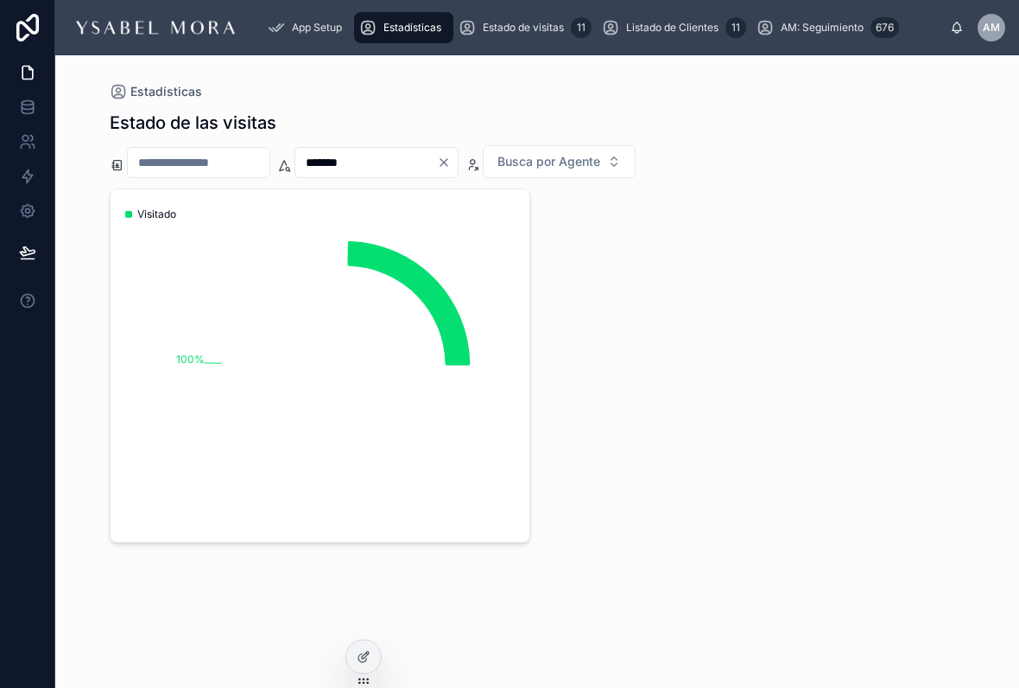
type input "******"
click at [909, 219] on div "100% Visitado" at bounding box center [538, 365] width 856 height 354
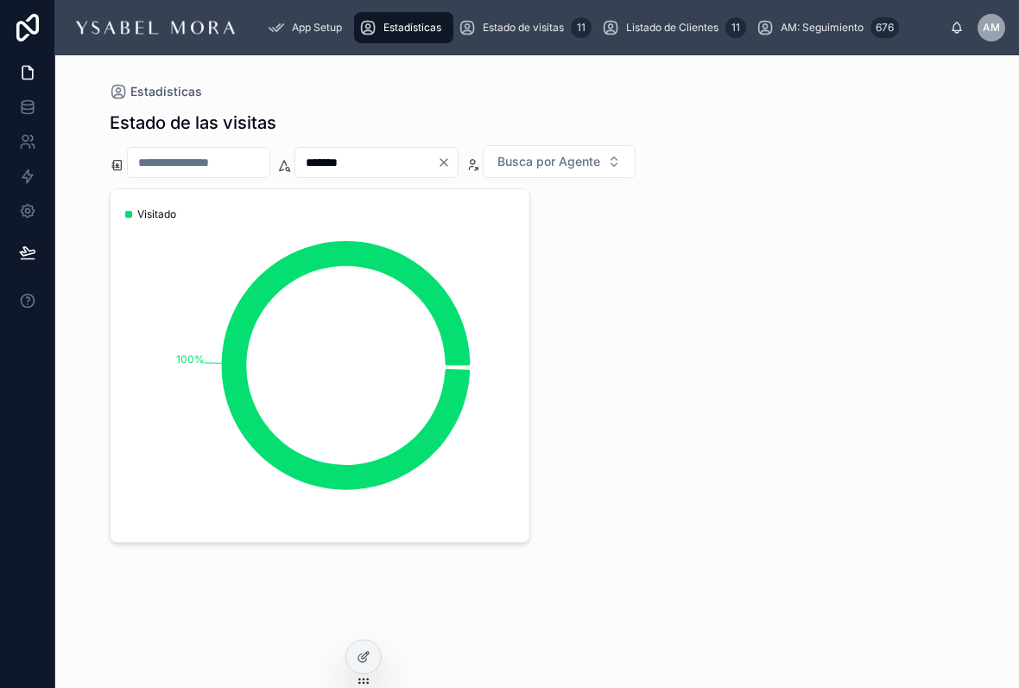
click at [451, 157] on icon "Clear" at bounding box center [444, 162] width 14 height 14
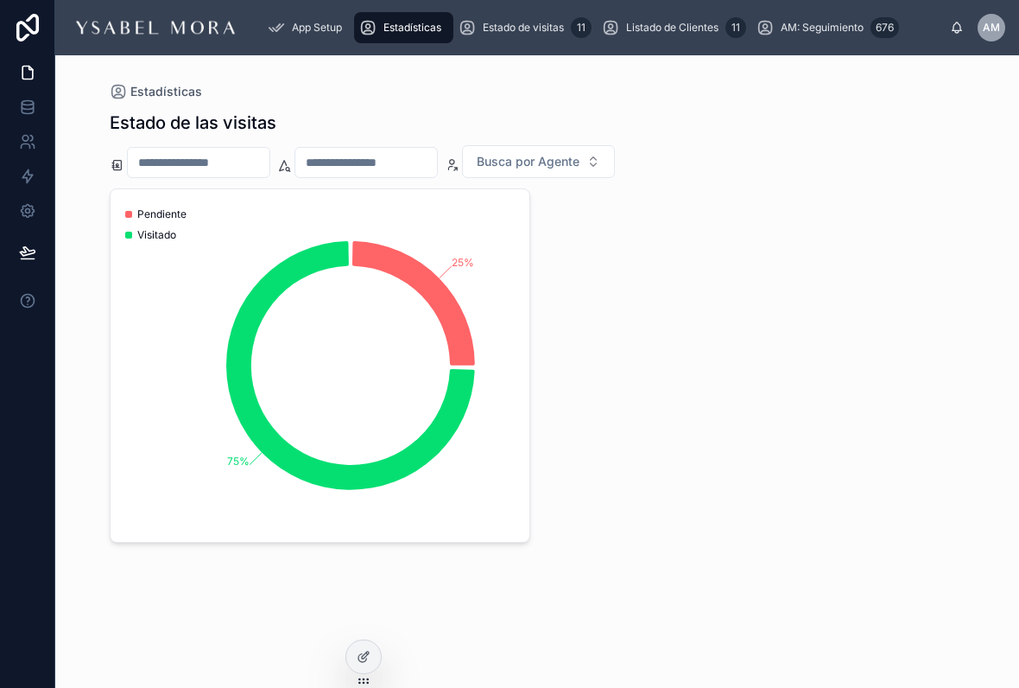
click at [580, 156] on span "Busca por Agente" at bounding box center [528, 161] width 103 height 17
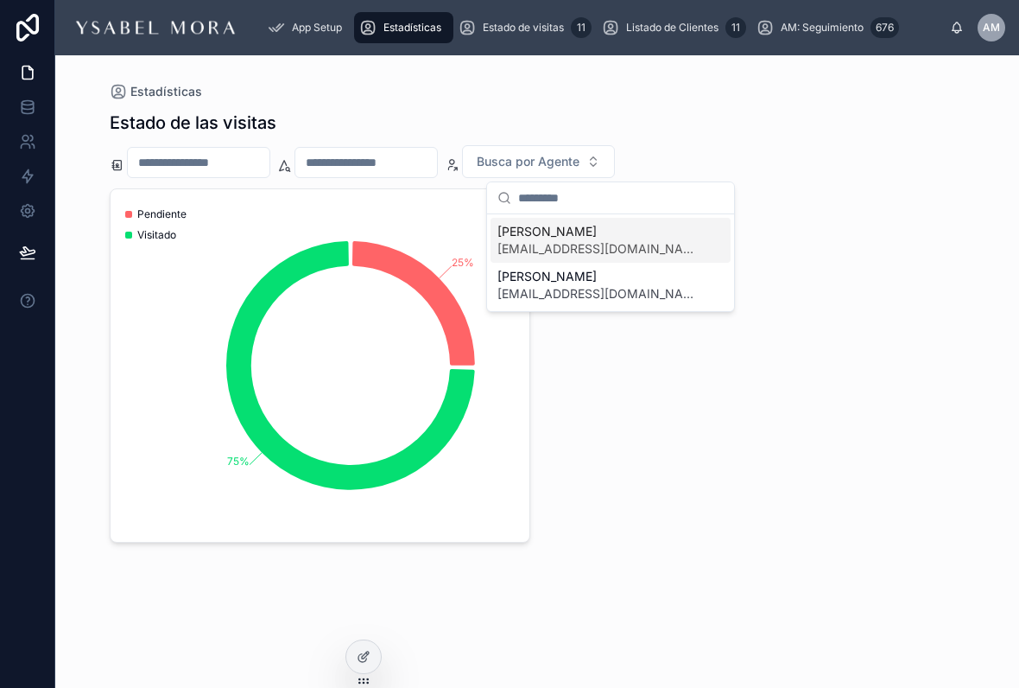
click at [641, 232] on div "[PERSON_NAME] [EMAIL_ADDRESS][DOMAIN_NAME]" at bounding box center [611, 240] width 240 height 45
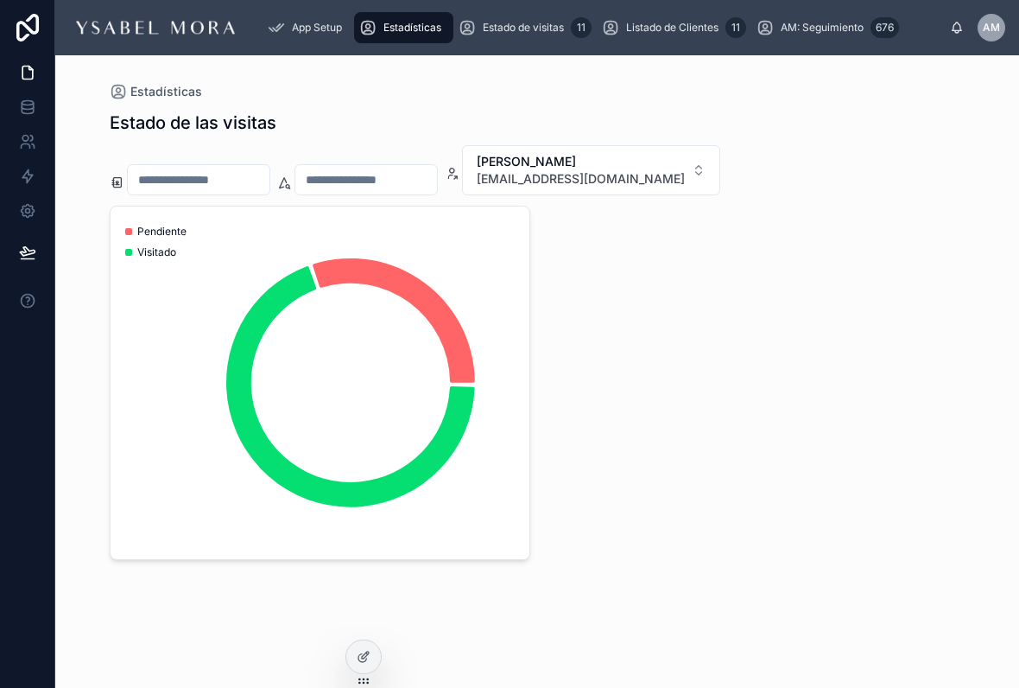
click at [827, 222] on div "Pendiente Visitado" at bounding box center [538, 383] width 856 height 354
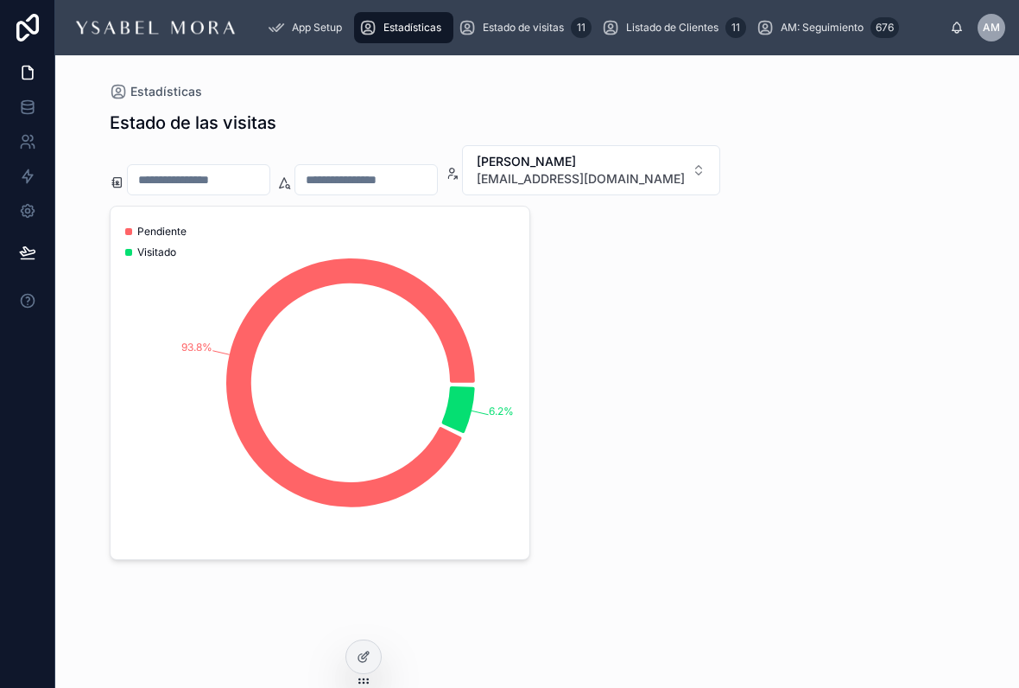
click at [675, 168] on span "[PERSON_NAME]" at bounding box center [581, 161] width 208 height 17
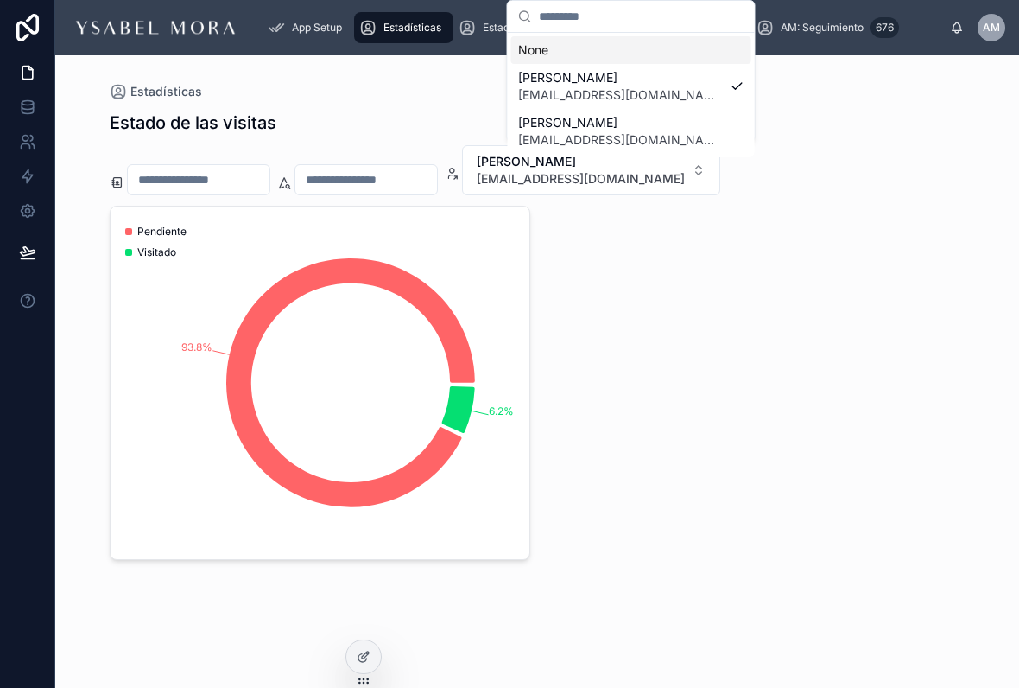
click at [727, 86] on div "[PERSON_NAME] [EMAIL_ADDRESS][DOMAIN_NAME]" at bounding box center [631, 86] width 240 height 45
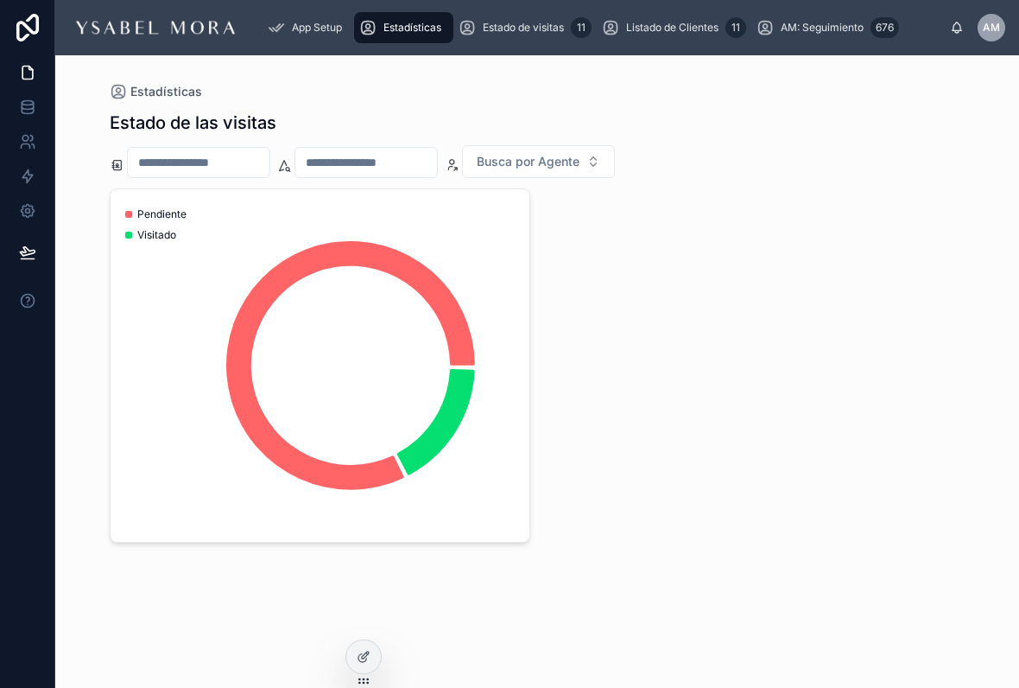
click at [866, 205] on div "Pendiente Visitado" at bounding box center [538, 365] width 856 height 354
